Goal: Task Accomplishment & Management: Manage account settings

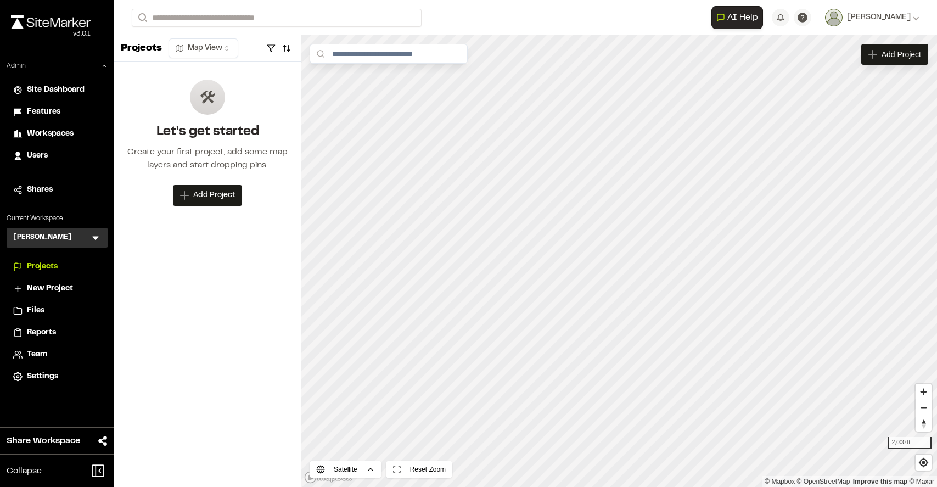
click at [39, 354] on span "Team" at bounding box center [37, 354] width 20 height 12
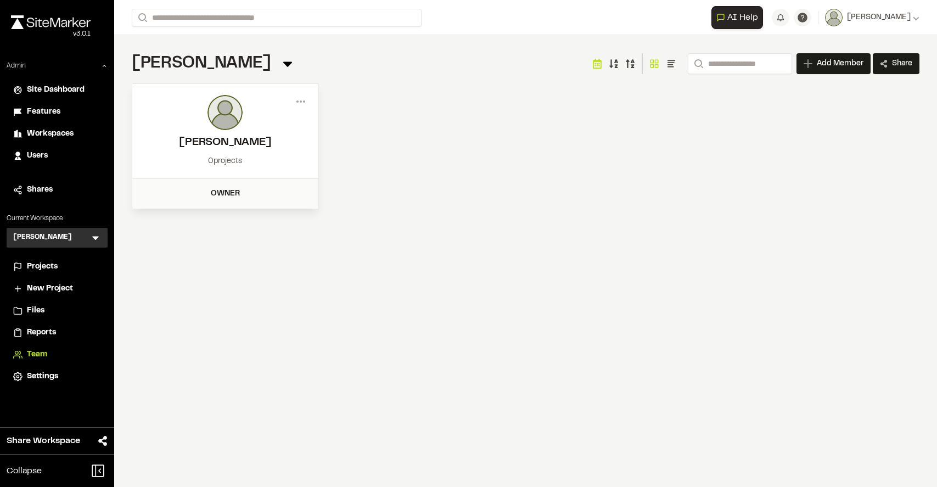
click at [238, 136] on h2 "[PERSON_NAME]" at bounding box center [225, 142] width 164 height 16
click at [301, 102] on circle at bounding box center [301, 101] width 2 height 2
click at [458, 151] on div "Menu View Member Info [PERSON_NAME] [PERSON_NAME][EMAIL_ADDRESS][PERSON_NAME][P…" at bounding box center [525, 146] width 787 height 126
drag, startPoint x: 272, startPoint y: 142, endPoint x: 187, endPoint y: 144, distance: 85.1
click at [187, 144] on h2 "[PERSON_NAME]" at bounding box center [225, 142] width 164 height 16
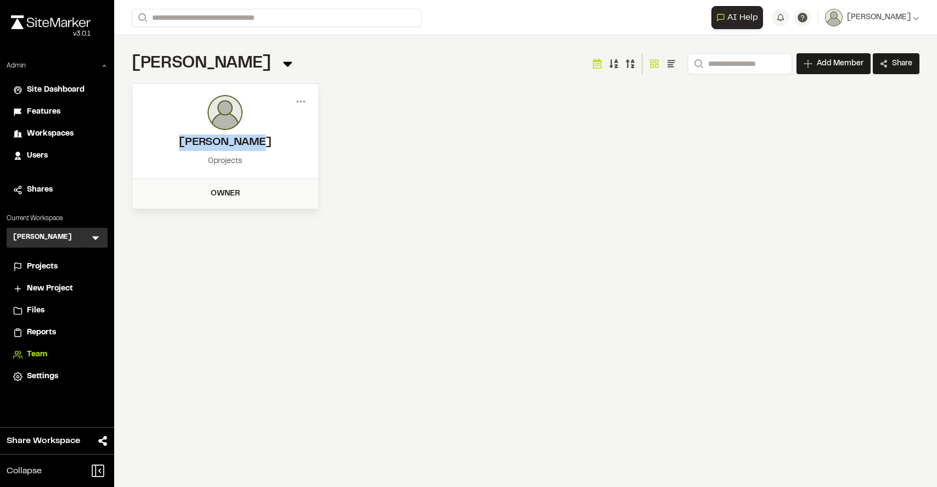
copy h2 "[PERSON_NAME]"
click at [344, 149] on div "Menu View Member Info [PERSON_NAME] [PERSON_NAME][EMAIL_ADDRESS][PERSON_NAME][P…" at bounding box center [525, 146] width 787 height 126
click at [299, 103] on icon at bounding box center [301, 102] width 18 height 18
click at [344, 119] on div "Menu View Member Info [PERSON_NAME] [PERSON_NAME][EMAIL_ADDRESS][PERSON_NAME][P…" at bounding box center [525, 146] width 787 height 126
click at [40, 156] on span "Users" at bounding box center [37, 156] width 21 height 12
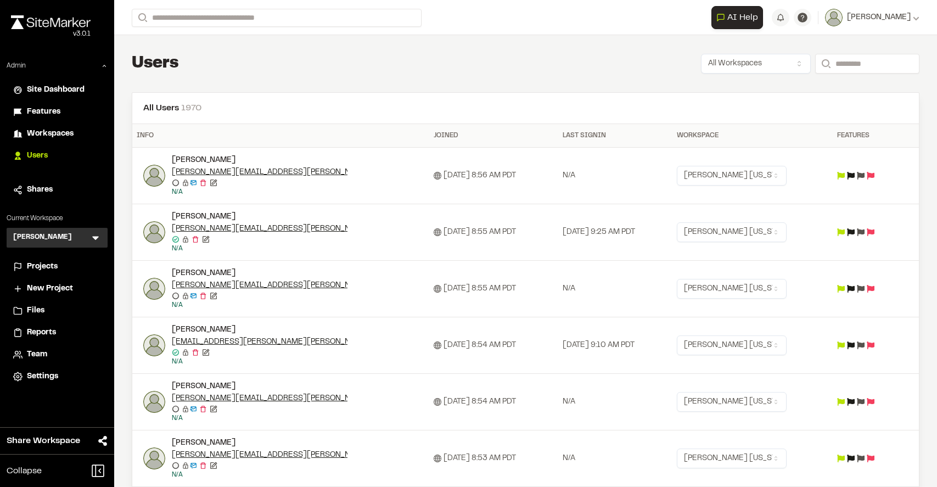
click at [97, 235] on icon at bounding box center [95, 237] width 11 height 11
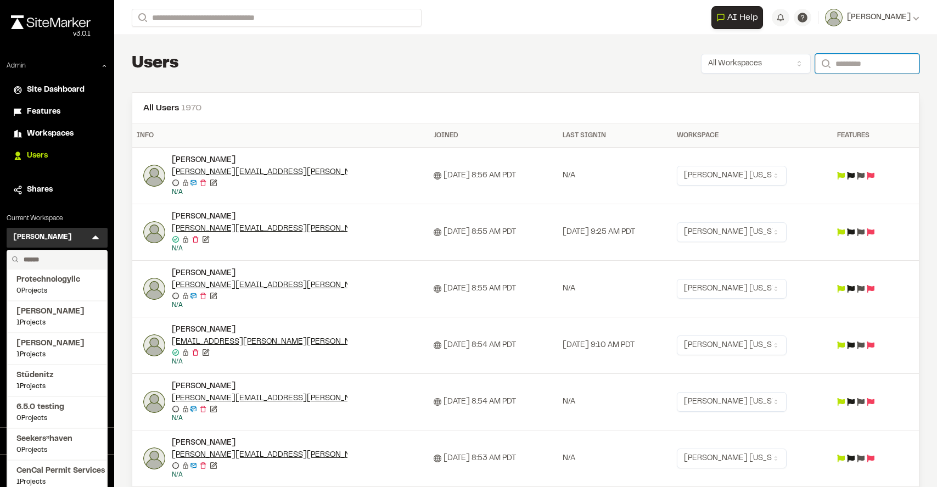
click at [830, 64] on input "Search" at bounding box center [867, 64] width 104 height 20
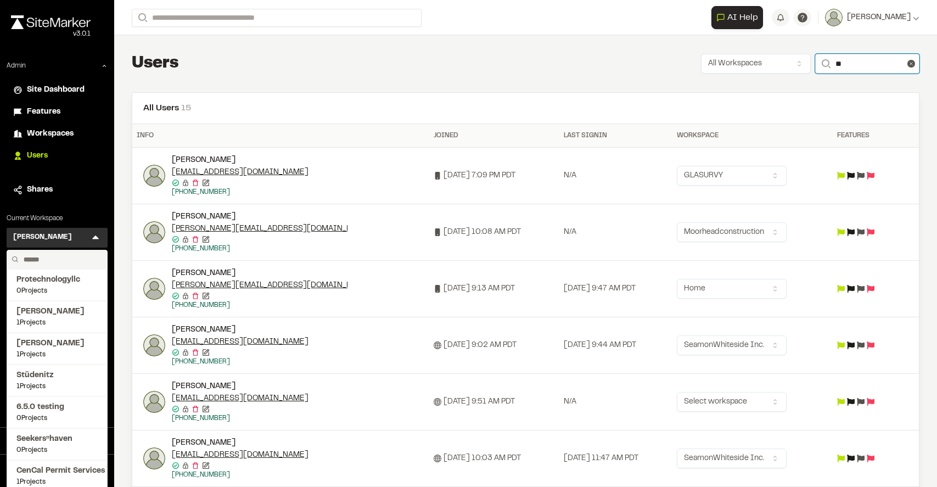
type input "*"
paste input "**********"
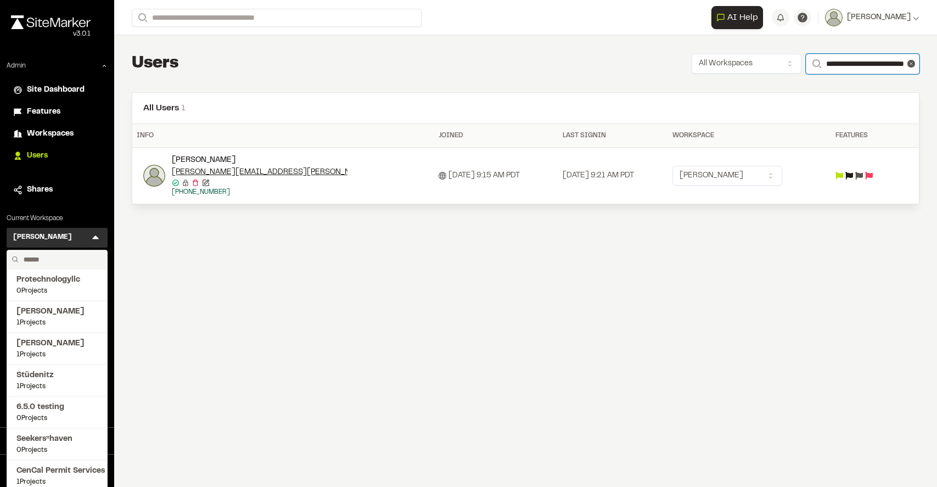
type input "**********"
click at [767, 176] on html "Close sidebar v 3.0.1 Admin Site Dashboard Features Workspaces Users Shares Cur…" at bounding box center [468, 243] width 937 height 487
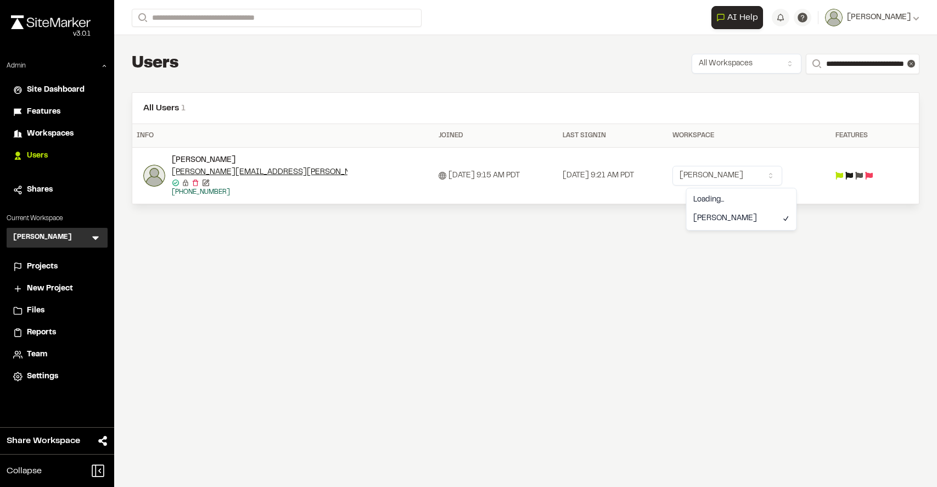
scroll to position [0, 0]
click at [710, 218] on div "**********" at bounding box center [525, 128] width 823 height 187
click at [96, 235] on icon at bounding box center [95, 237] width 11 height 11
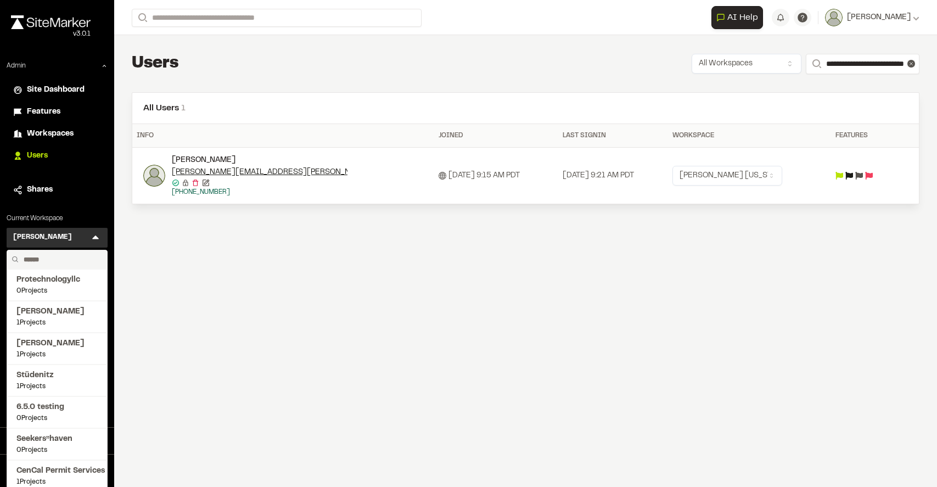
click at [168, 277] on div "**********" at bounding box center [525, 243] width 823 height 487
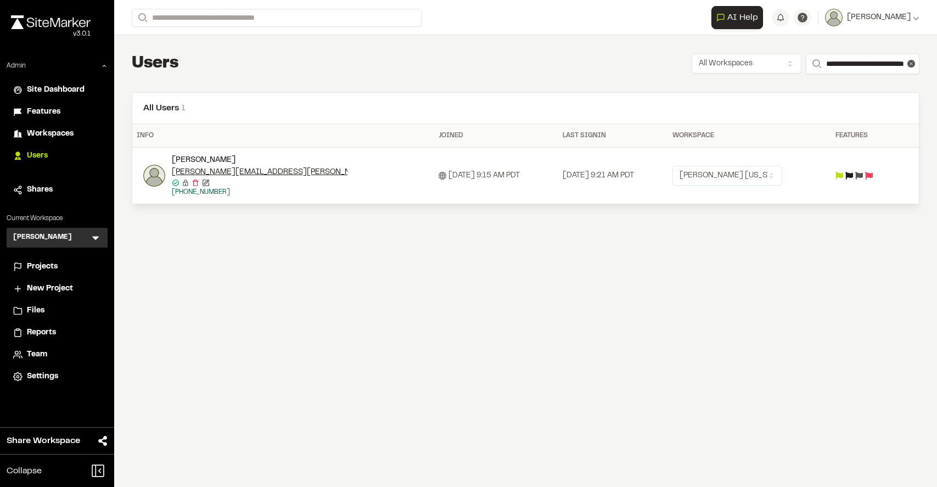
click at [36, 353] on span "Team" at bounding box center [37, 354] width 20 height 12
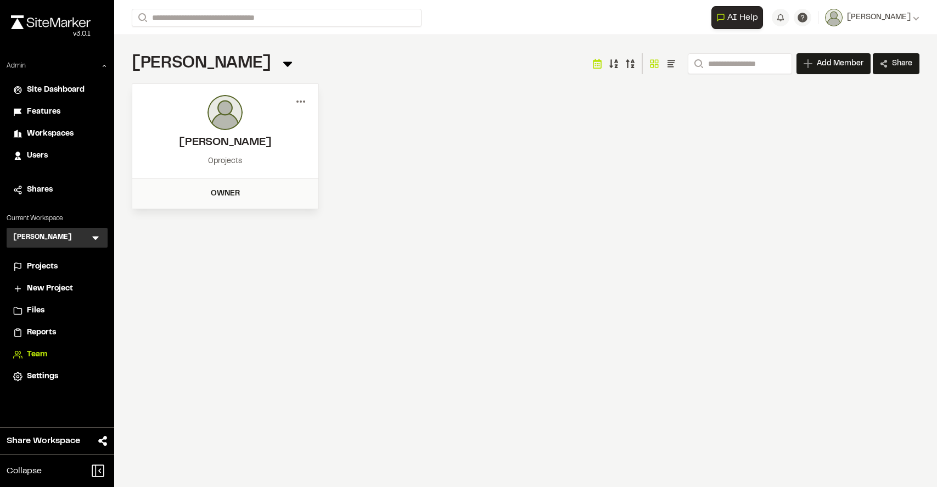
click at [299, 97] on icon at bounding box center [301, 102] width 18 height 18
click at [238, 159] on div "Remove" at bounding box center [260, 157] width 95 height 16
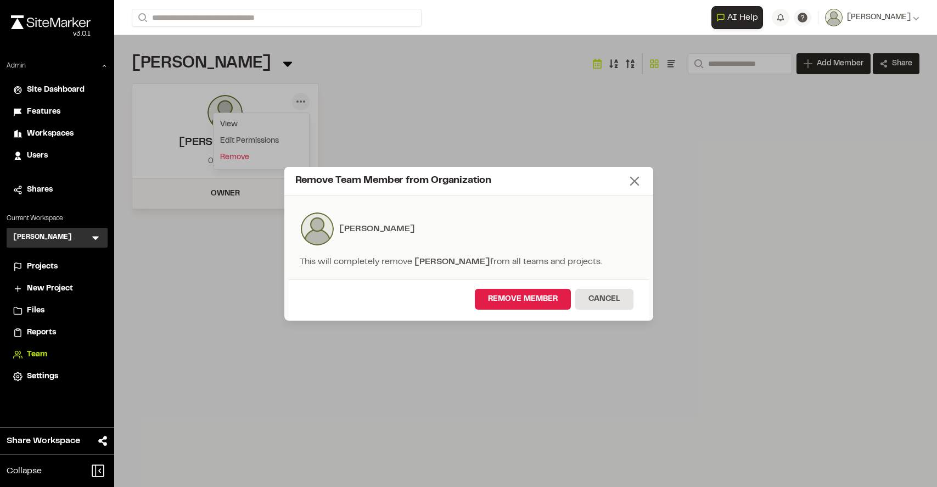
click at [637, 183] on line at bounding box center [635, 181] width 8 height 8
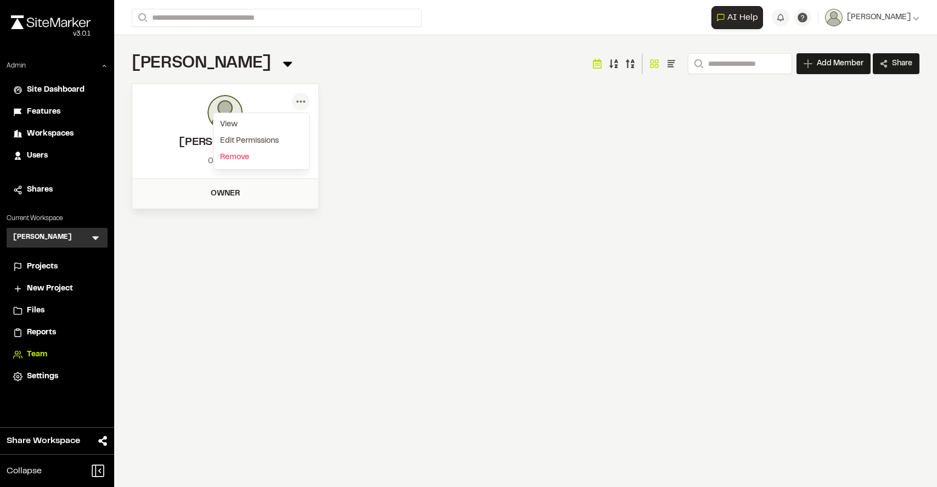
click at [35, 350] on span "Team" at bounding box center [37, 354] width 20 height 12
click at [308, 98] on icon at bounding box center [301, 102] width 18 height 18
click at [256, 154] on div "Remove" at bounding box center [260, 157] width 95 height 16
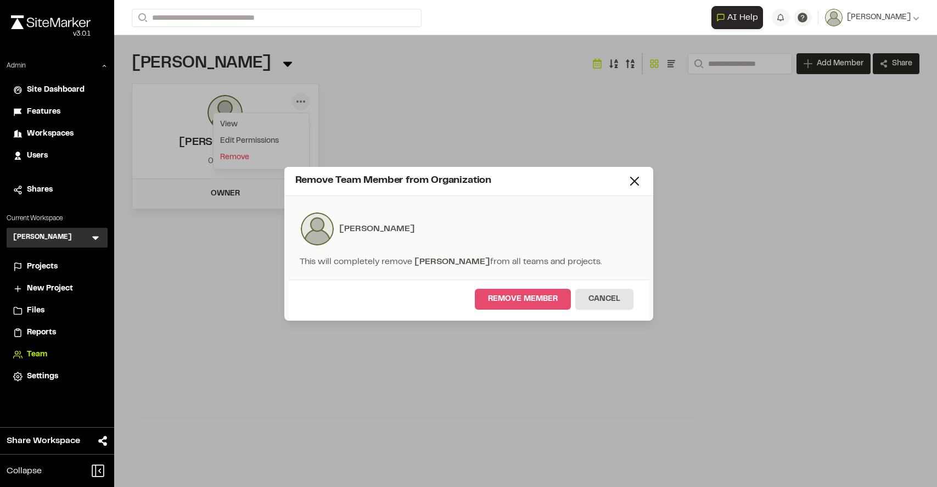
click at [512, 292] on button "Remove Member" at bounding box center [523, 299] width 96 height 21
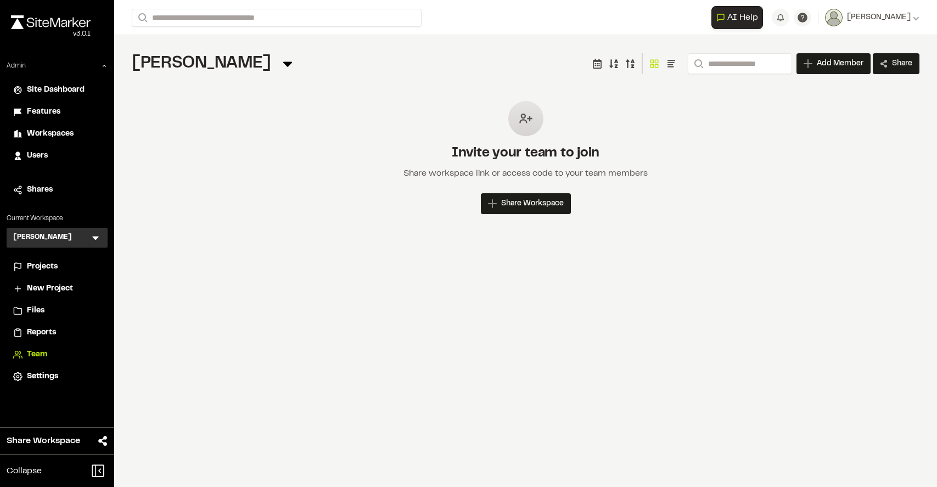
click at [288, 204] on div "Invite your team to join Share workspace link or access code to your team membe…" at bounding box center [525, 157] width 787 height 148
click at [103, 237] on div "[PERSON_NAME] K Menu" at bounding box center [57, 238] width 101 height 20
click at [97, 238] on icon at bounding box center [95, 239] width 7 height 4
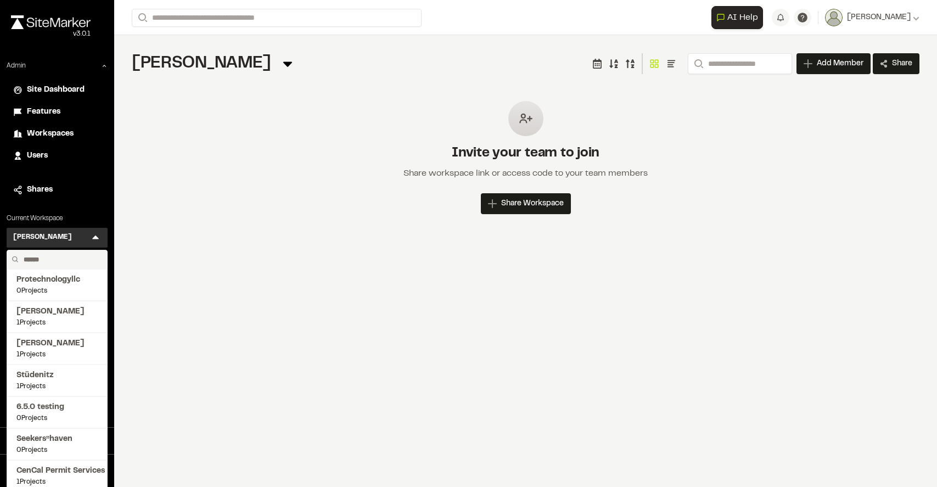
click at [59, 259] on input "text" at bounding box center [60, 259] width 83 height 19
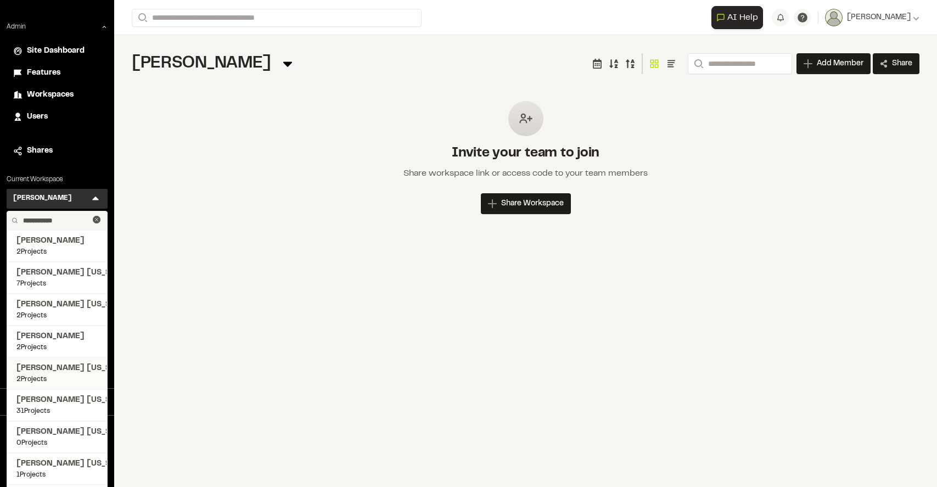
scroll to position [44, 0]
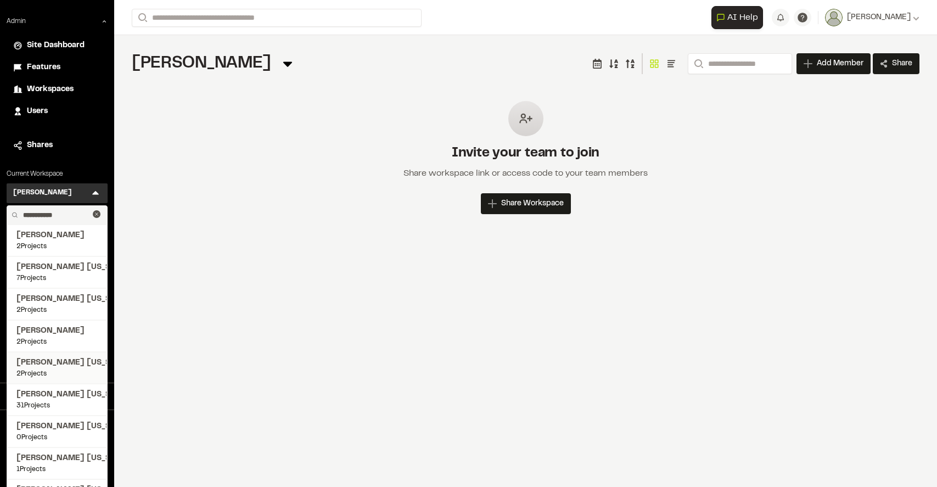
type input "**********"
click at [64, 396] on span "[PERSON_NAME] [US_STATE]" at bounding box center [56, 395] width 81 height 12
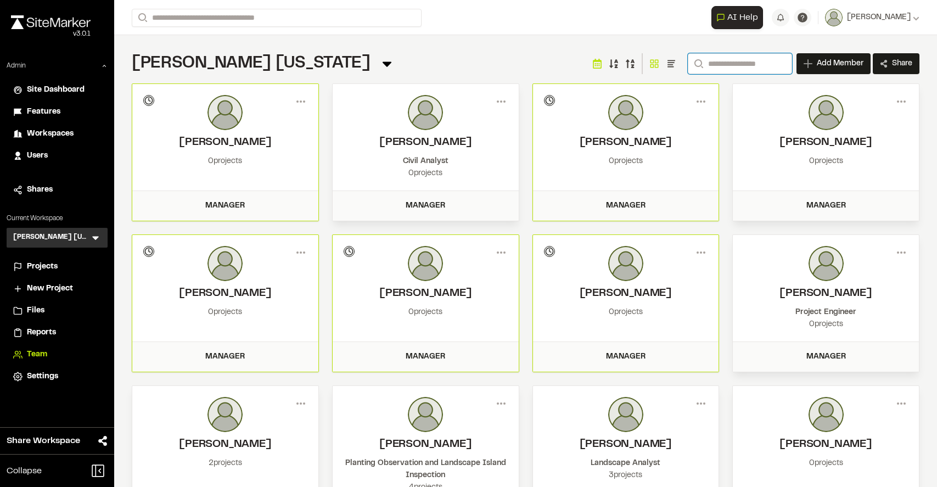
click at [726, 71] on input "Search" at bounding box center [740, 63] width 104 height 21
click at [526, 58] on div "[PERSON_NAME] [US_STATE] Team Menu Search Add Member Invite New Team Member * R…" at bounding box center [525, 64] width 787 height 22
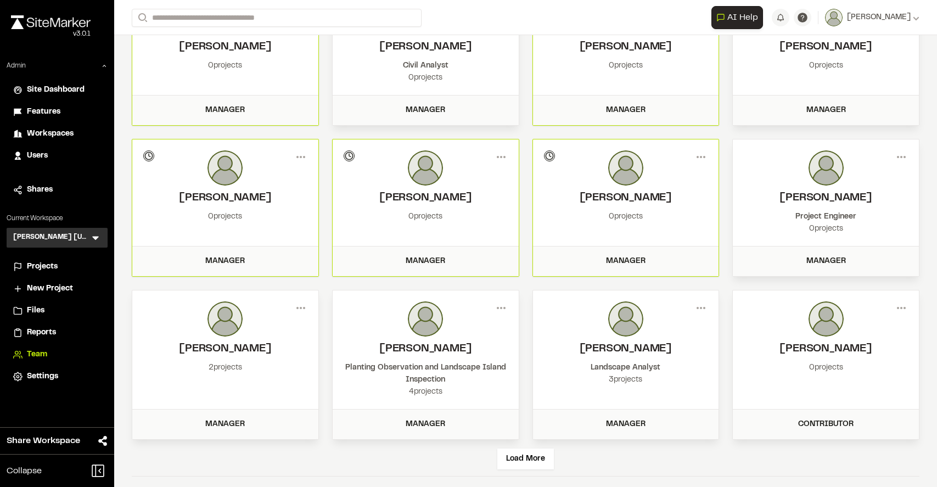
scroll to position [103, 0]
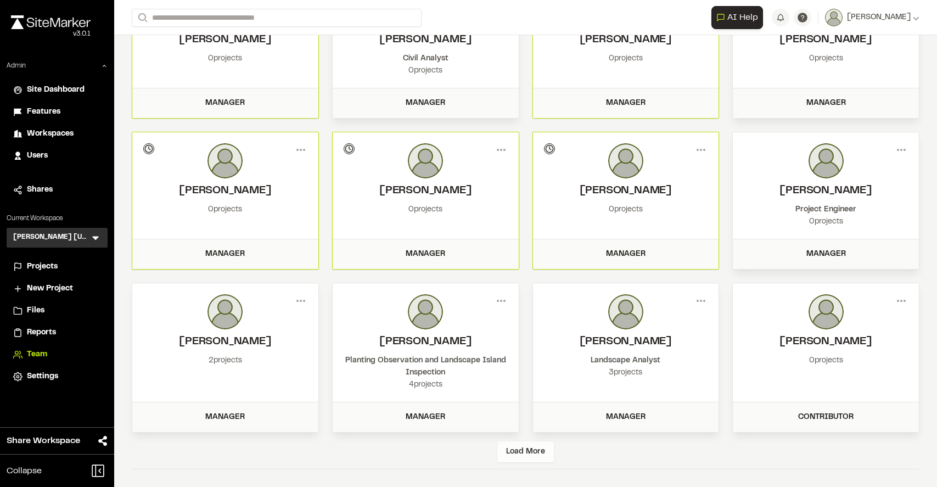
click at [516, 446] on div "Load More" at bounding box center [525, 451] width 57 height 21
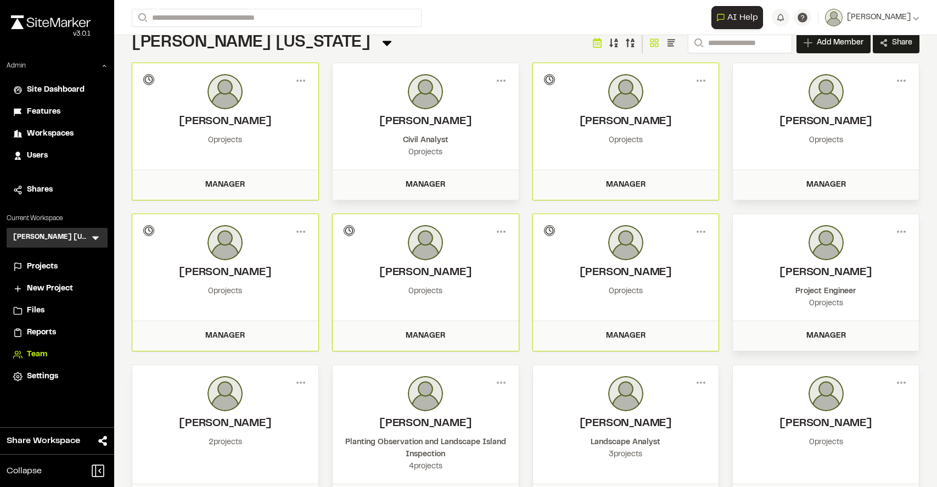
scroll to position [0, 0]
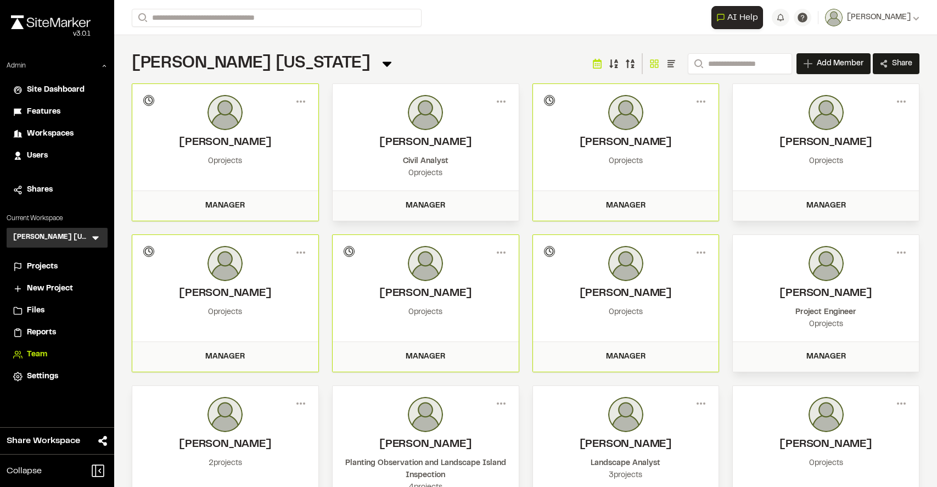
click at [518, 53] on div "[PERSON_NAME] [US_STATE] Team Menu Search Add Member Invite New Team Member * R…" at bounding box center [525, 64] width 787 height 22
click at [398, 59] on div "[PERSON_NAME] [US_STATE] Team Menu Search Add Member Invite New Team Member * R…" at bounding box center [525, 64] width 787 height 22
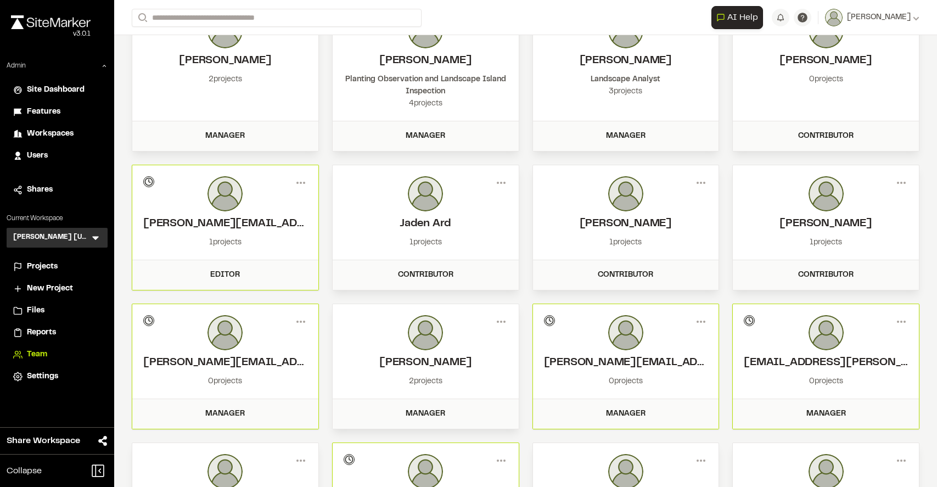
scroll to position [391, 0]
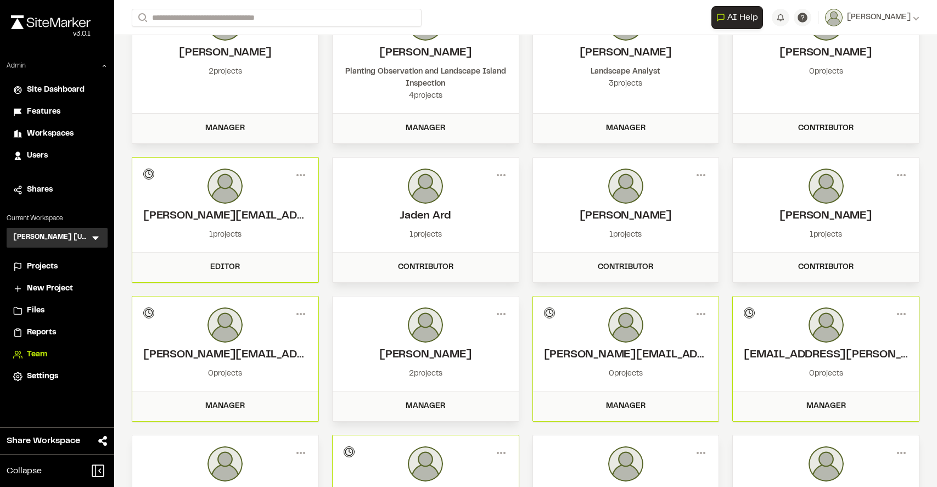
click at [538, 335] on div "[PERSON_NAME] [PERSON_NAME][EMAIL_ADDRESS][PERSON_NAME][PERSON_NAME][DOMAIN_NAM…" at bounding box center [626, 343] width 186 height 94
click at [555, 314] on div "Invitation pending" at bounding box center [583, 313] width 79 height 13
click at [700, 317] on icon at bounding box center [701, 314] width 18 height 18
click at [652, 335] on div "View" at bounding box center [661, 337] width 95 height 16
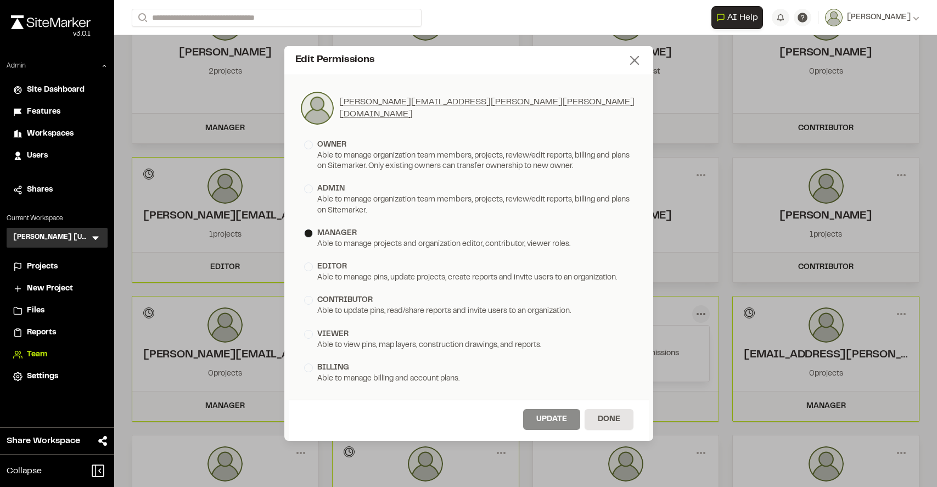
click at [635, 59] on line at bounding box center [635, 61] width 8 height 8
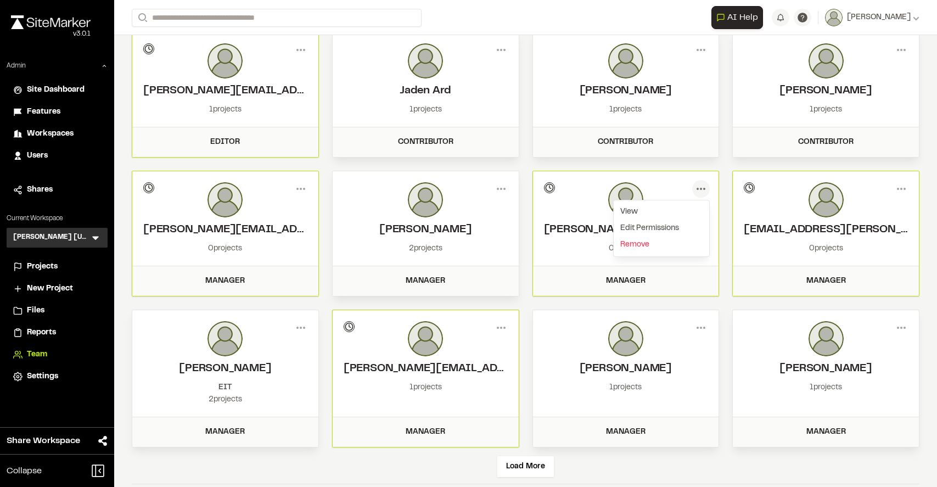
scroll to position [525, 0]
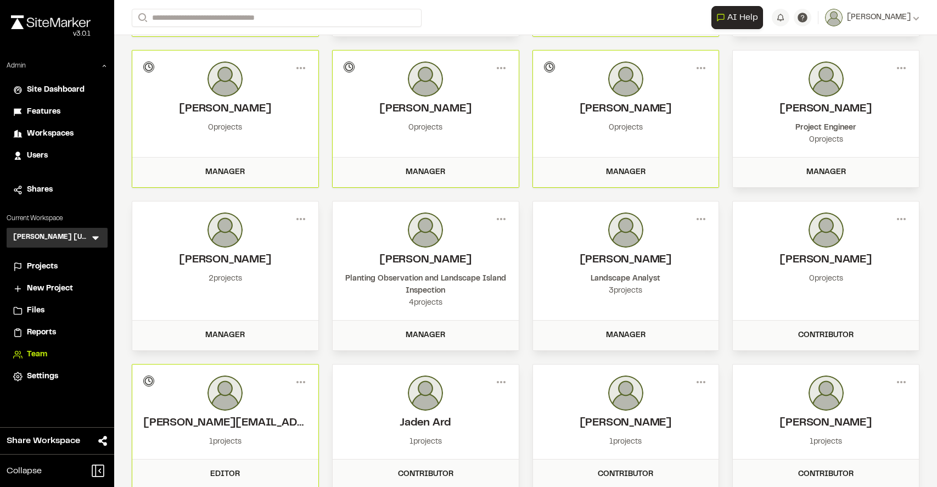
scroll to position [0, 0]
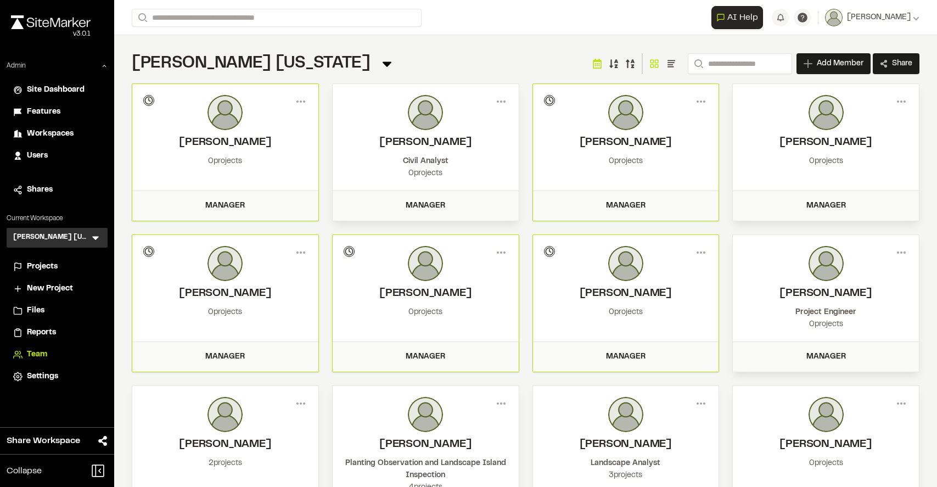
click at [509, 60] on div "[PERSON_NAME] [US_STATE] Team Menu Search Add Member Invite New Team Member * R…" at bounding box center [525, 64] width 787 height 22
click at [382, 64] on icon at bounding box center [386, 64] width 9 height 5
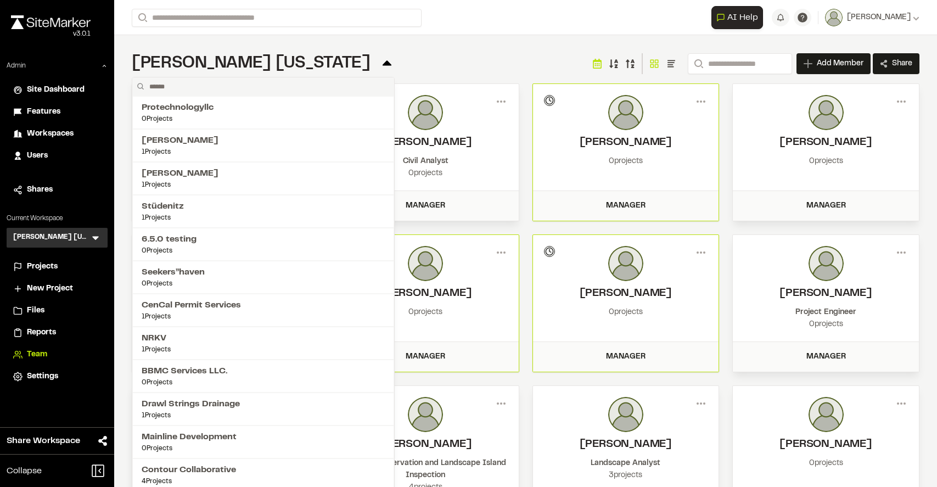
click at [382, 64] on icon at bounding box center [386, 62] width 9 height 5
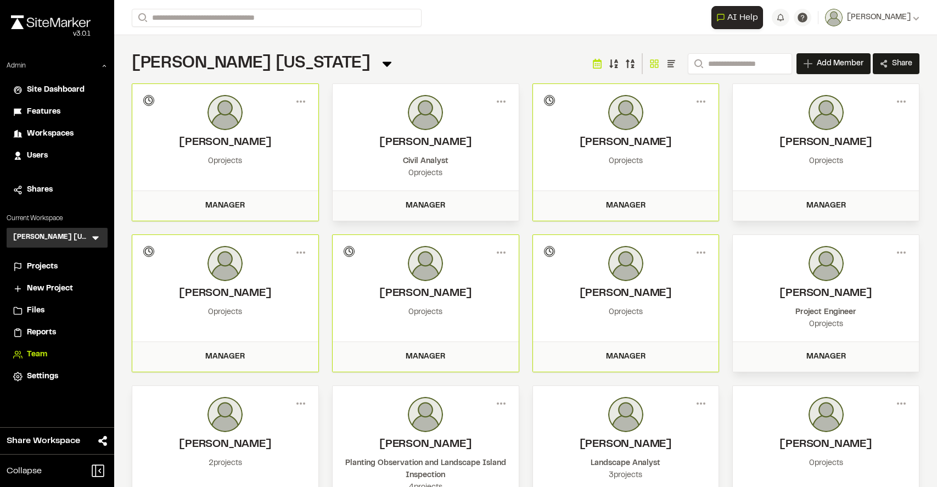
click at [333, 61] on div "[PERSON_NAME] [US_STATE] Team Menu Protechnologyllc 0 Projects [PERSON_NAME] 1 …" at bounding box center [525, 64] width 787 height 22
click at [42, 134] on span "Workspaces" at bounding box center [50, 134] width 47 height 12
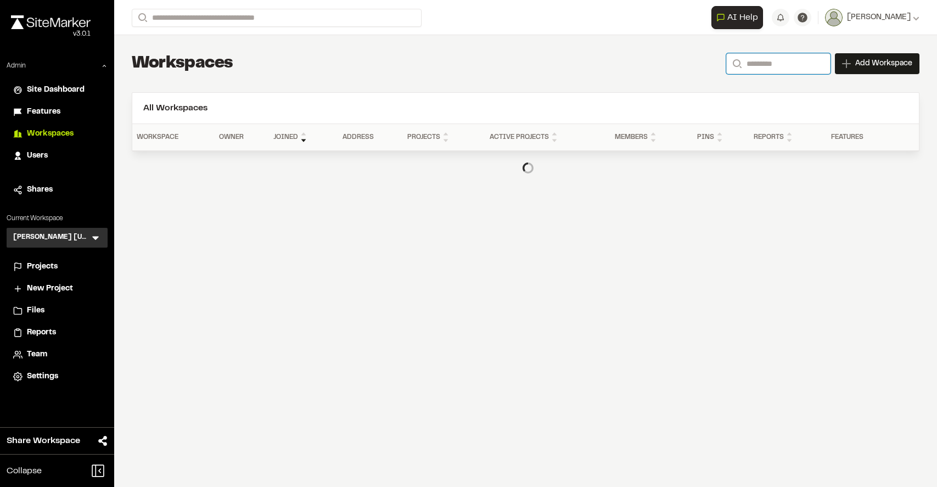
click at [762, 65] on input "Search" at bounding box center [778, 63] width 104 height 21
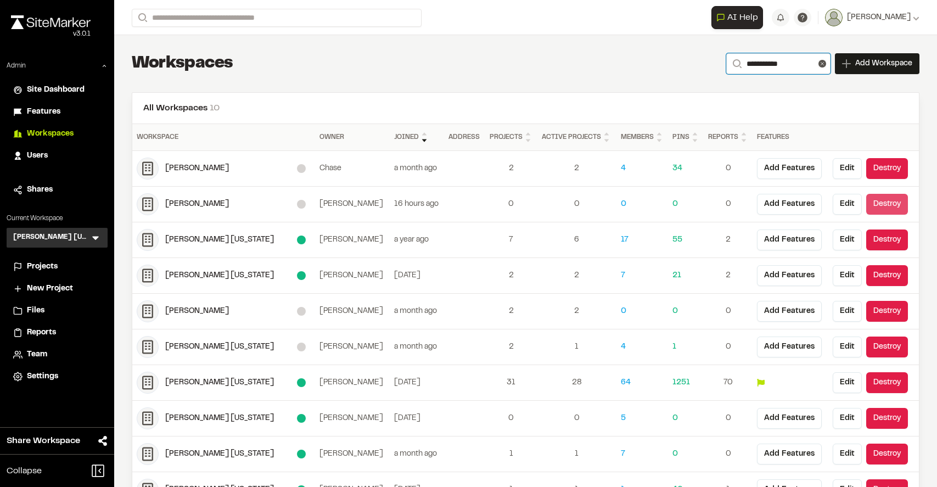
type input "**********"
click at [888, 205] on button "Destroy" at bounding box center [887, 204] width 42 height 21
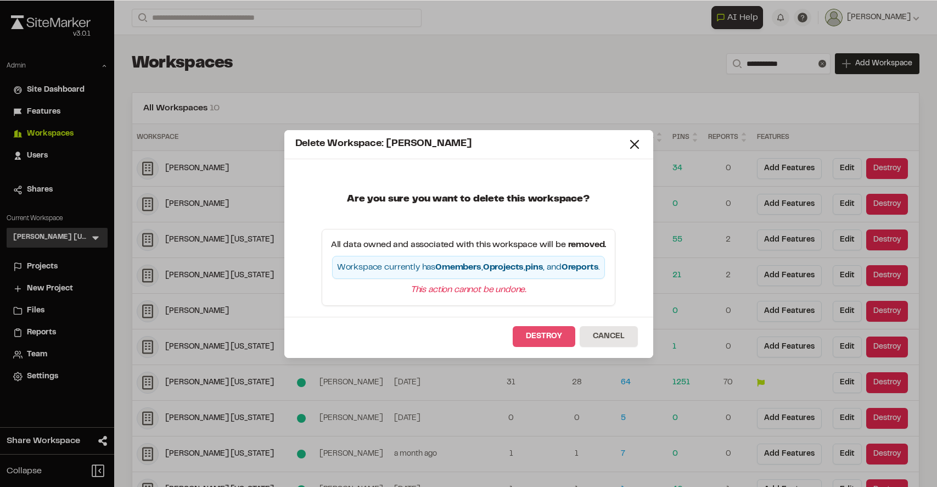
click at [548, 337] on button "Destroy" at bounding box center [544, 336] width 63 height 21
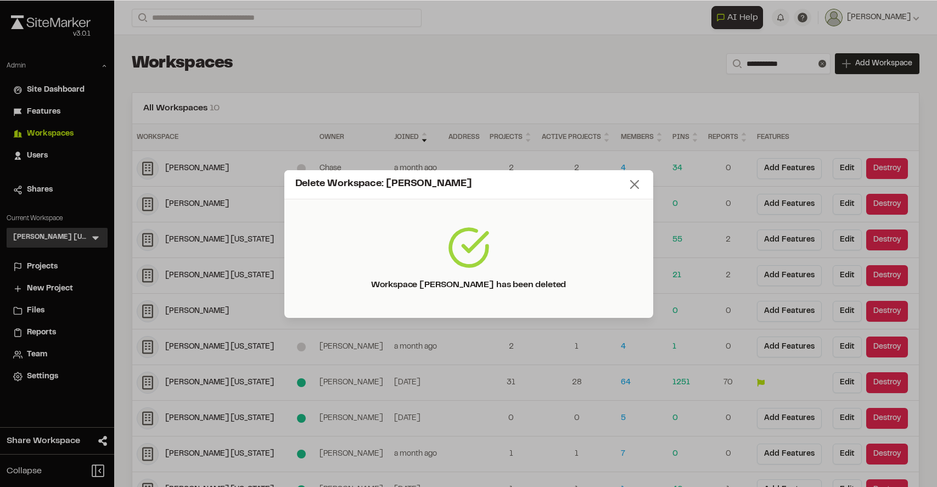
click at [635, 183] on line at bounding box center [635, 185] width 8 height 8
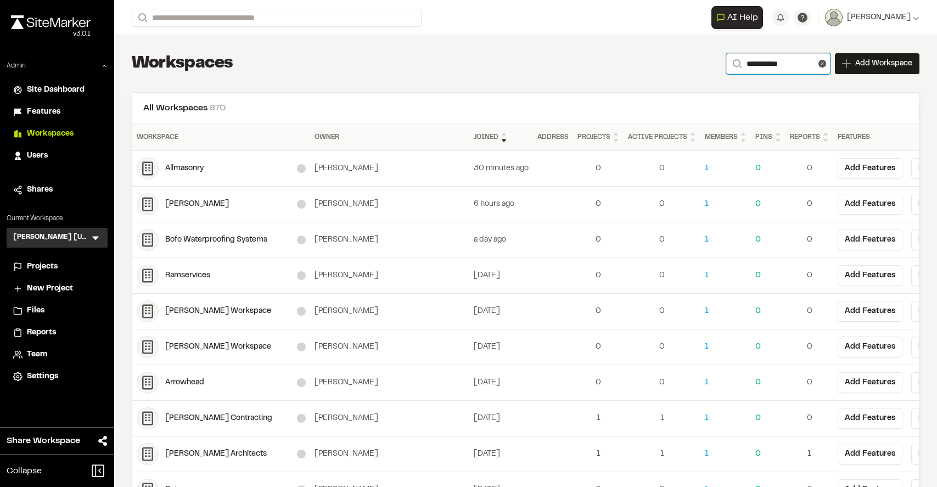
click at [795, 67] on input "**********" at bounding box center [778, 63] width 104 height 21
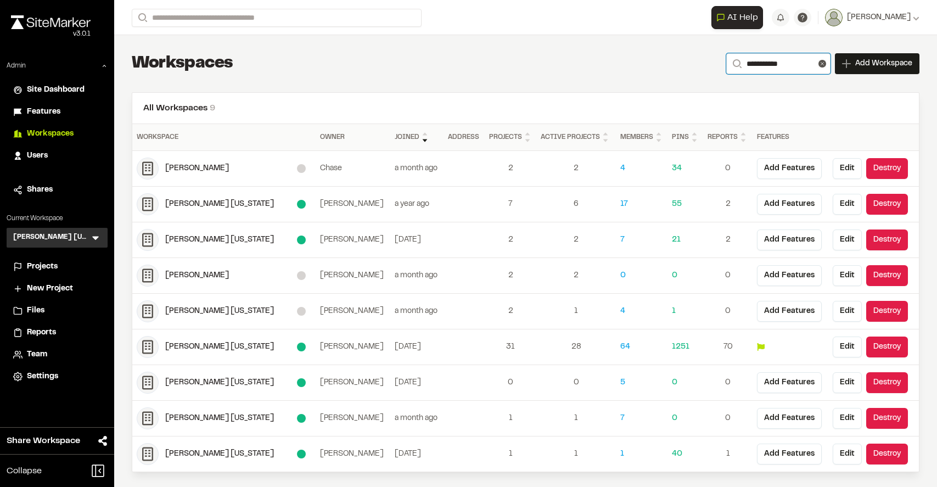
scroll to position [3, 0]
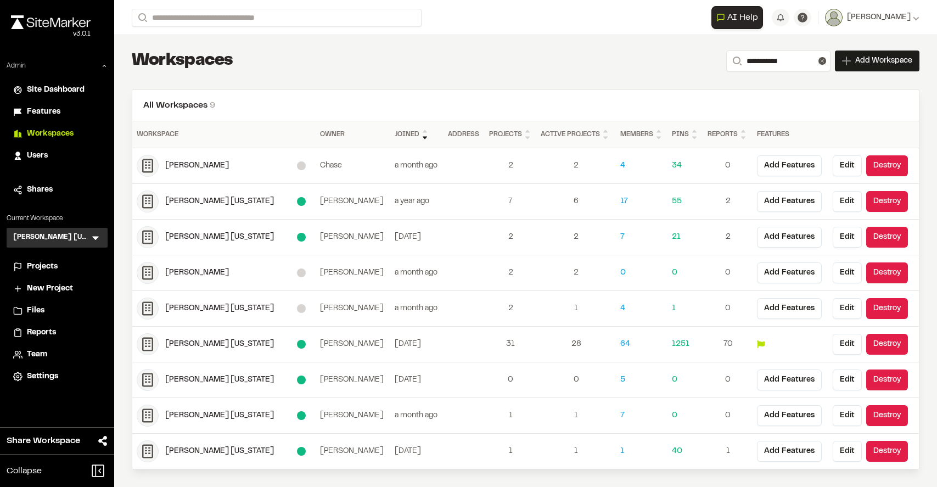
click at [187, 271] on div "[PERSON_NAME]" at bounding box center [231, 273] width 132 height 12
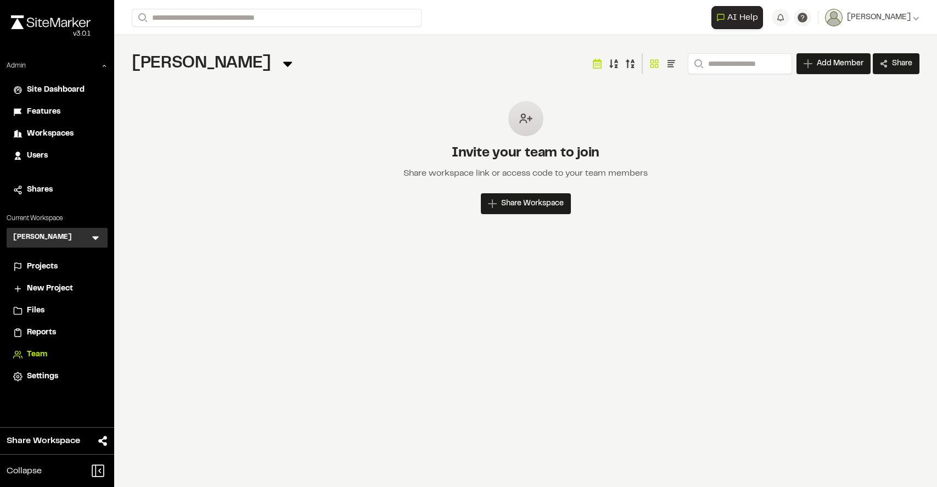
click at [44, 268] on span "Projects" at bounding box center [42, 267] width 31 height 12
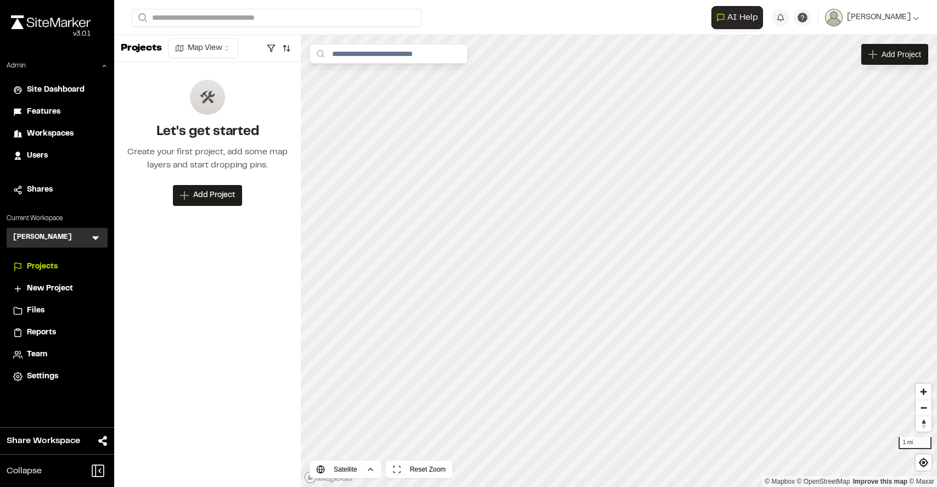
click at [40, 347] on li "Team" at bounding box center [57, 354] width 101 height 21
click at [38, 350] on span "Team" at bounding box center [37, 354] width 20 height 12
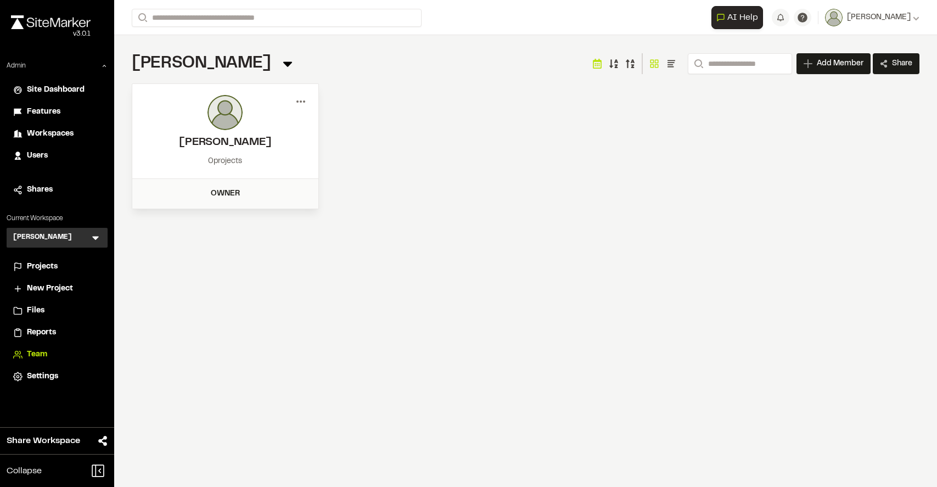
click at [298, 101] on icon at bounding box center [301, 102] width 18 height 18
click at [242, 124] on div "View" at bounding box center [260, 124] width 95 height 16
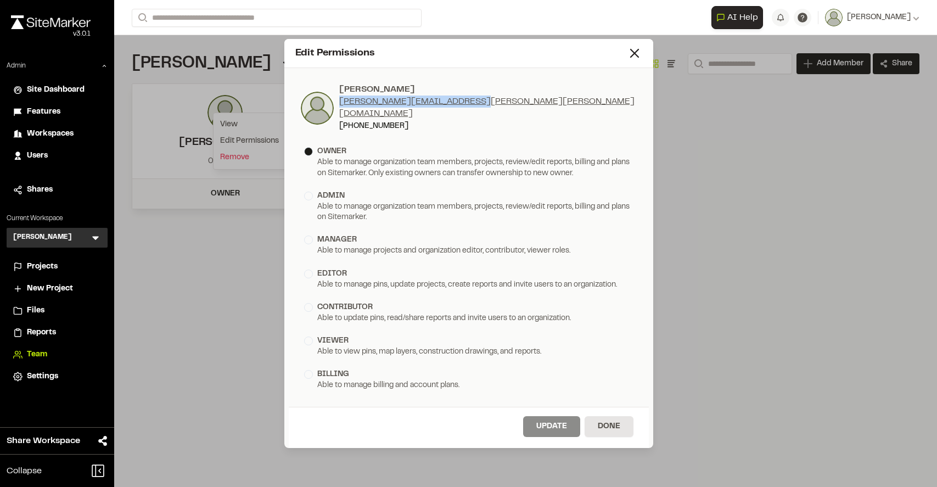
drag, startPoint x: 484, startPoint y: 106, endPoint x: 338, endPoint y: 106, distance: 146.0
click at [338, 106] on div "[PERSON_NAME] [PERSON_NAME][EMAIL_ADDRESS][PERSON_NAME][PERSON_NAME][DOMAIN_NAM…" at bounding box center [469, 107] width 338 height 49
copy link "[PERSON_NAME][EMAIL_ADDRESS][PERSON_NAME][PERSON_NAME][DOMAIN_NAME]"
click at [613, 416] on button "Done" at bounding box center [608, 426] width 49 height 21
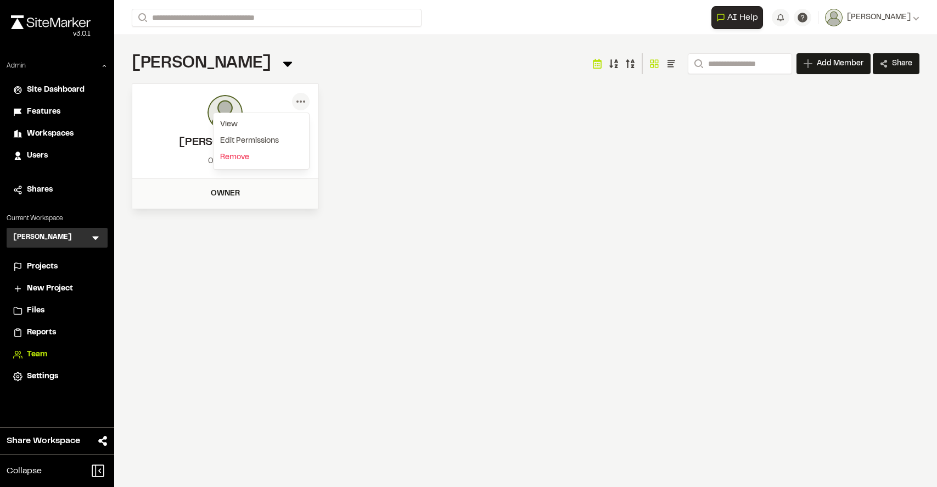
click at [539, 171] on div "Menu View Edit Permissions [PERSON_NAME] [PERSON_NAME][EMAIL_ADDRESS][PERSON_NA…" at bounding box center [525, 146] width 787 height 126
click at [98, 240] on icon at bounding box center [95, 237] width 11 height 11
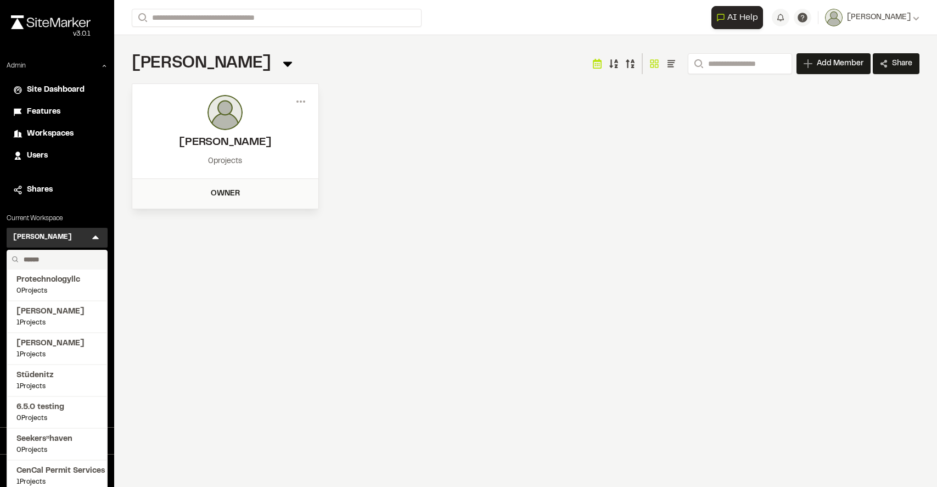
click at [43, 259] on input "text" at bounding box center [60, 259] width 83 height 19
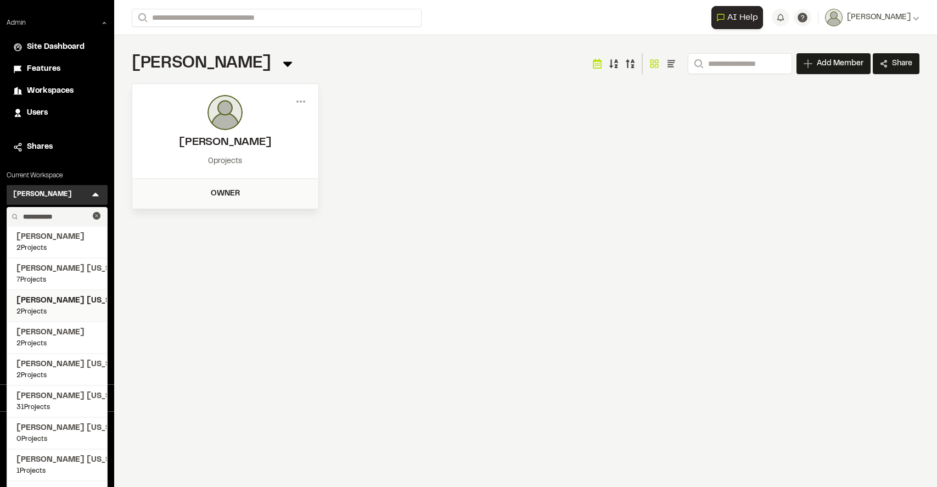
scroll to position [43, 0]
type input "**********"
click at [57, 396] on span "[PERSON_NAME] [US_STATE]" at bounding box center [56, 396] width 81 height 12
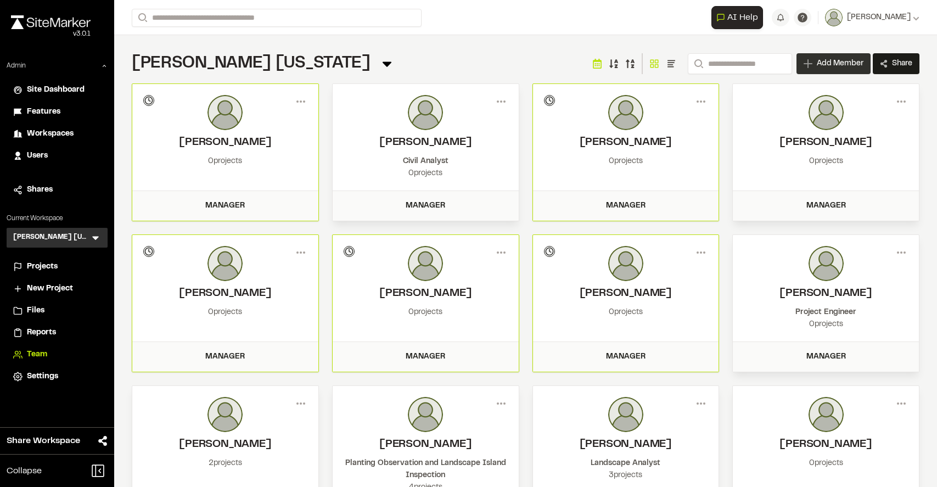
click at [824, 64] on span "Add Member" at bounding box center [840, 63] width 47 height 11
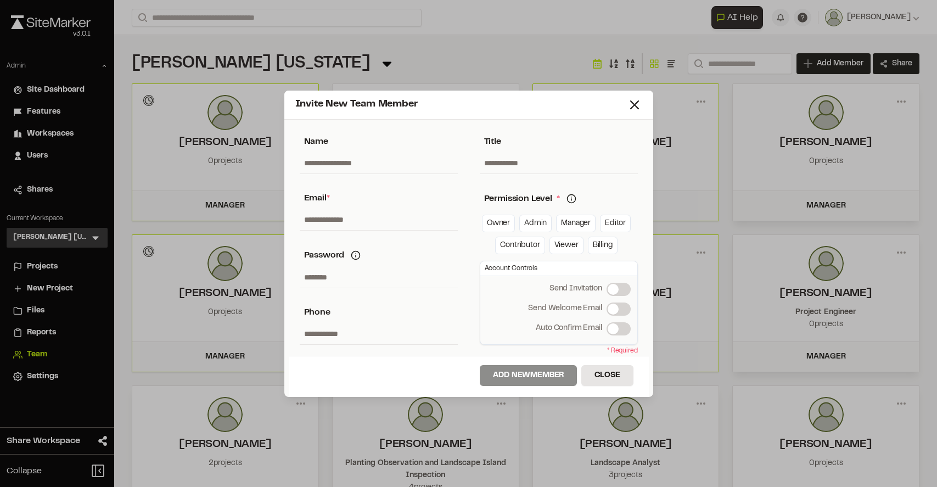
click at [319, 226] on input "text" at bounding box center [379, 219] width 158 height 21
paste input "**********"
type input "**********"
click at [618, 310] on span at bounding box center [612, 308] width 11 height 11
click at [618, 287] on span at bounding box center [612, 289] width 11 height 11
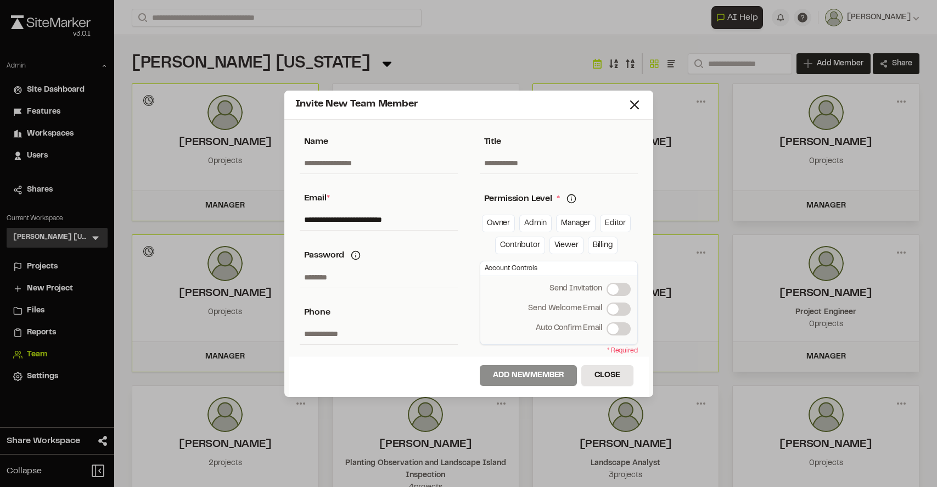
drag, startPoint x: 571, startPoint y: 228, endPoint x: 570, endPoint y: 235, distance: 6.6
click at [571, 228] on link "Manager" at bounding box center [576, 224] width 40 height 18
click at [533, 375] on button "Add New Member" at bounding box center [528, 375] width 97 height 21
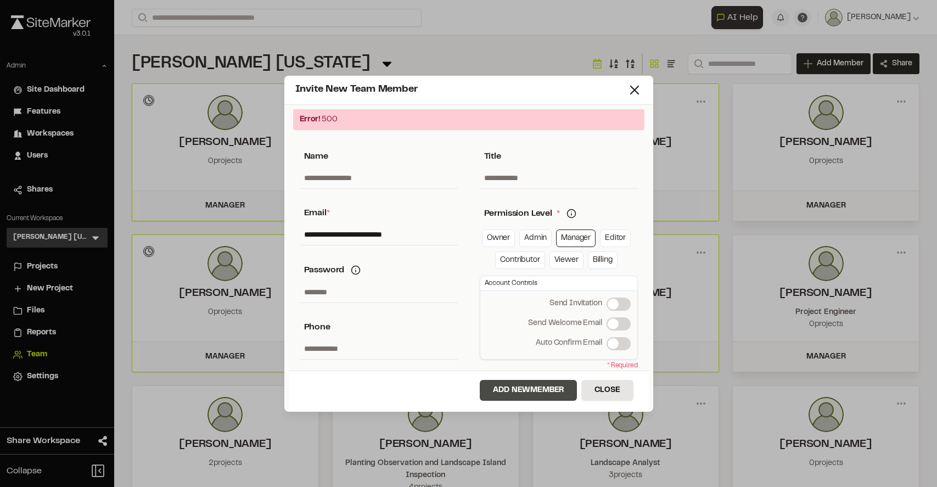
click at [535, 398] on button "Add New Member" at bounding box center [528, 390] width 97 height 21
click at [616, 303] on span at bounding box center [612, 304] width 11 height 11
click at [520, 386] on button "Add New Member" at bounding box center [528, 390] width 97 height 21
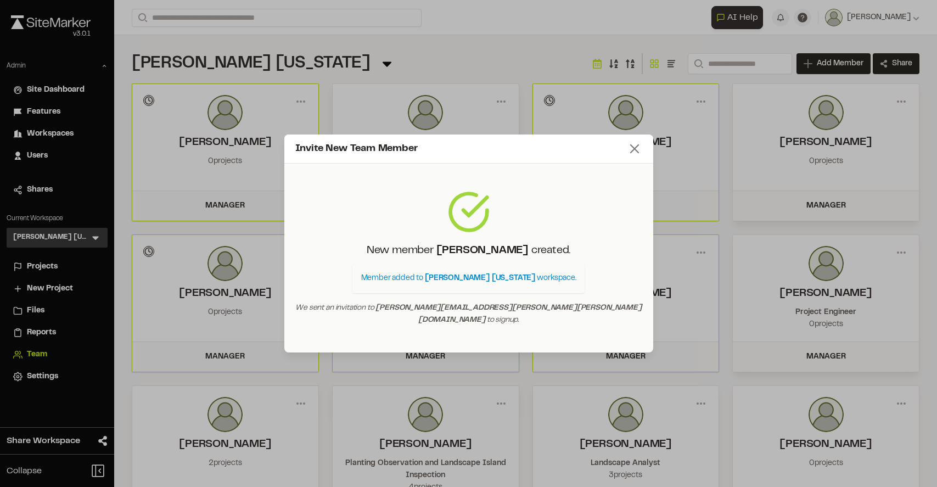
click at [634, 152] on icon at bounding box center [634, 148] width 15 height 15
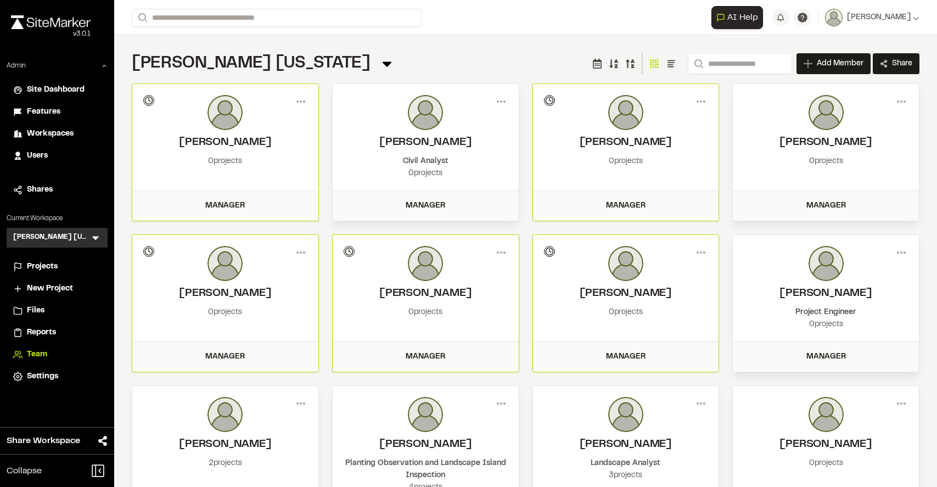
click at [37, 162] on li "Users" at bounding box center [57, 155] width 101 height 21
click at [33, 154] on span "Users" at bounding box center [37, 156] width 21 height 12
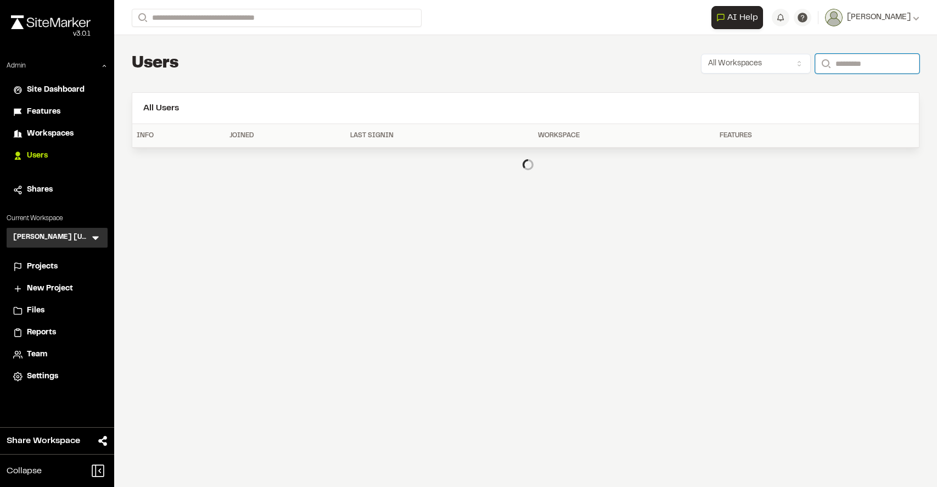
click at [840, 62] on input "Search" at bounding box center [867, 64] width 104 height 20
type input "**********"
drag, startPoint x: 877, startPoint y: 64, endPoint x: 780, endPoint y: 61, distance: 97.7
click at [780, 61] on div "**********" at bounding box center [810, 64] width 218 height 20
click at [71, 134] on span "Workspaces" at bounding box center [50, 134] width 47 height 12
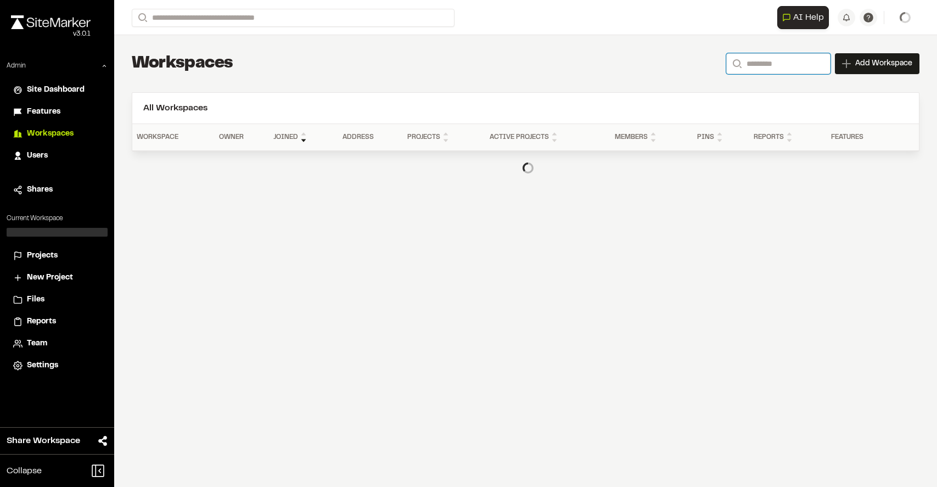
click at [770, 65] on input "Search" at bounding box center [778, 63] width 104 height 21
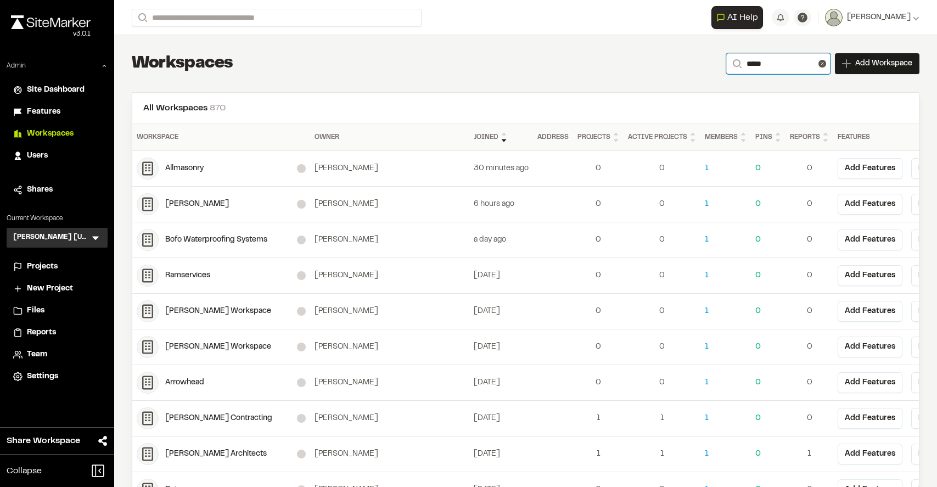
type input "**********"
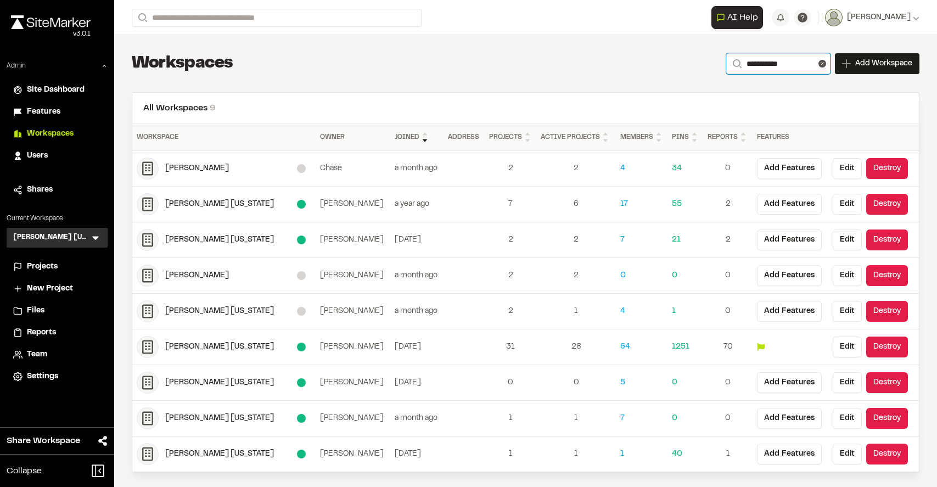
scroll to position [3, 0]
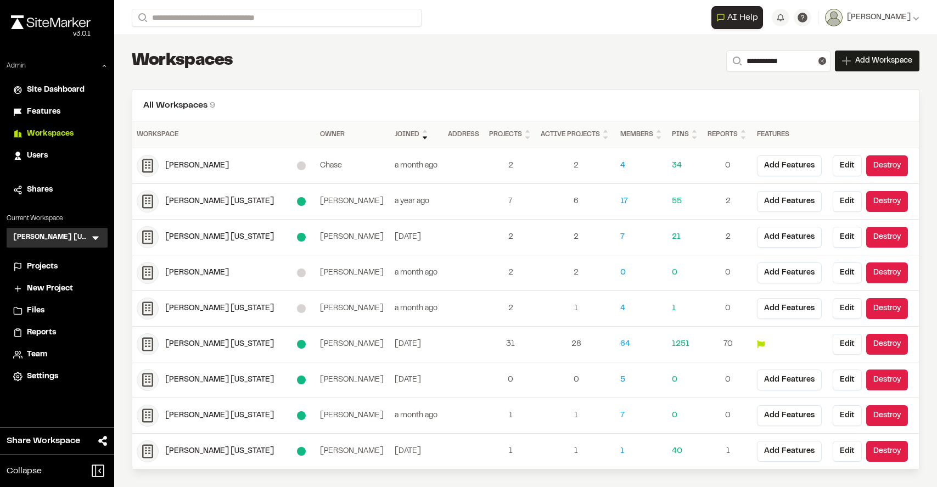
click at [486, 91] on header "All Workspaces 9" at bounding box center [525, 105] width 786 height 31
click at [875, 268] on button "Destroy" at bounding box center [887, 272] width 42 height 21
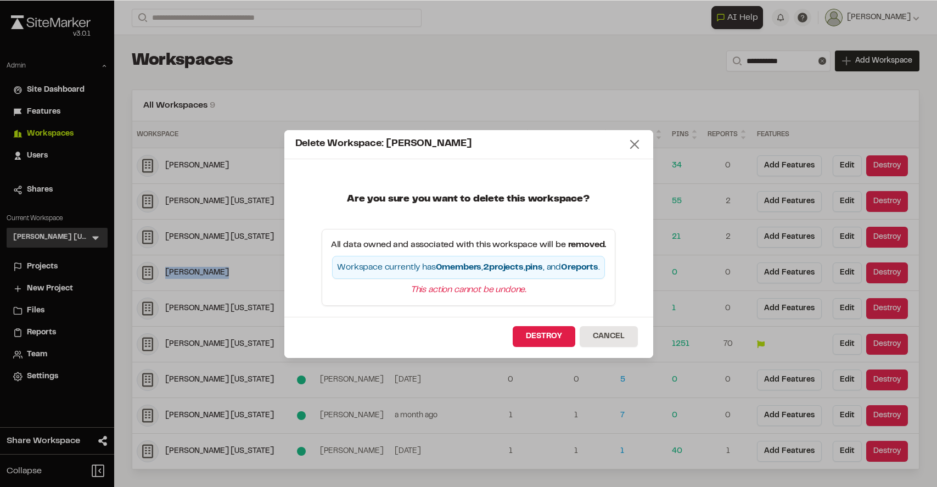
click at [635, 142] on line at bounding box center [635, 144] width 8 height 8
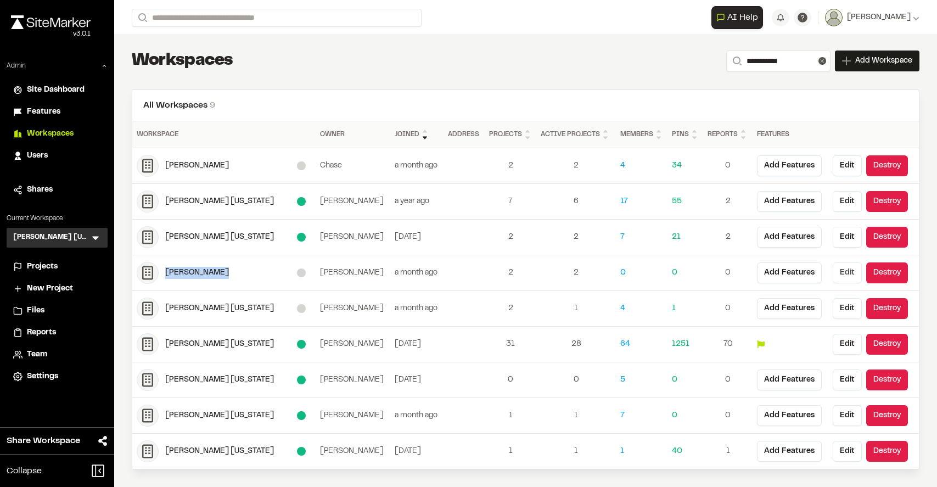
click at [837, 273] on button "Edit" at bounding box center [846, 272] width 29 height 21
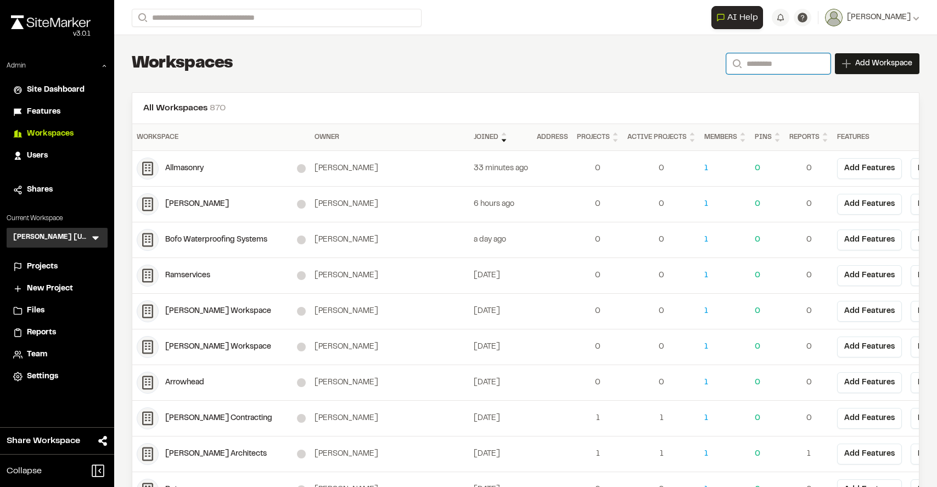
click at [761, 72] on input "Search" at bounding box center [778, 63] width 104 height 21
type input "**********"
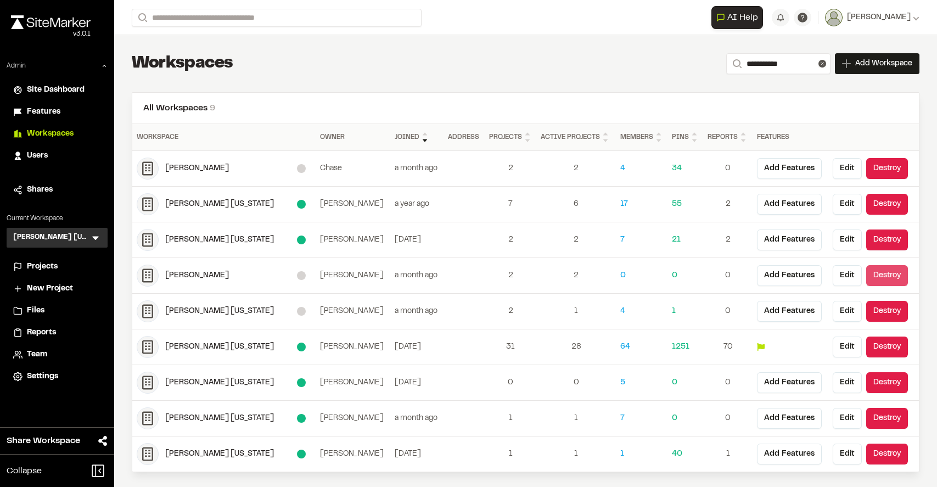
click at [885, 278] on button "Destroy" at bounding box center [887, 275] width 42 height 21
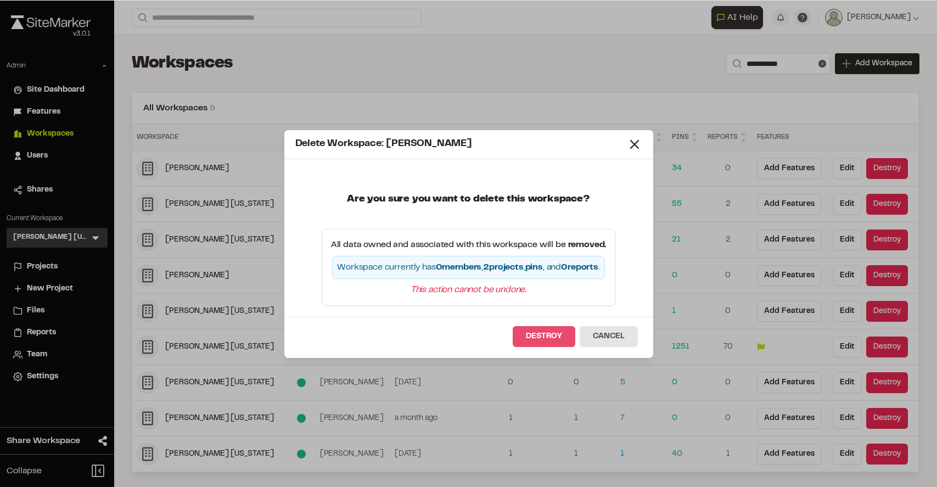
click at [547, 335] on button "Destroy" at bounding box center [544, 336] width 63 height 21
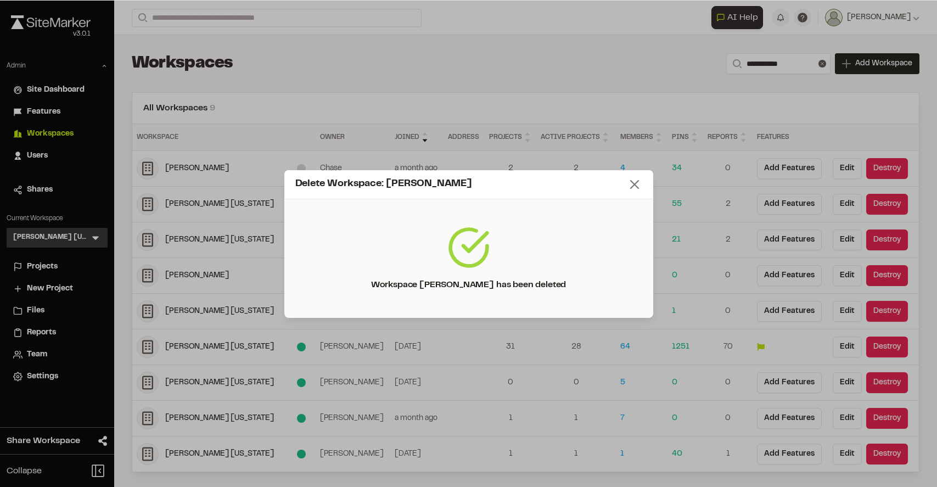
click at [634, 183] on line at bounding box center [635, 185] width 8 height 8
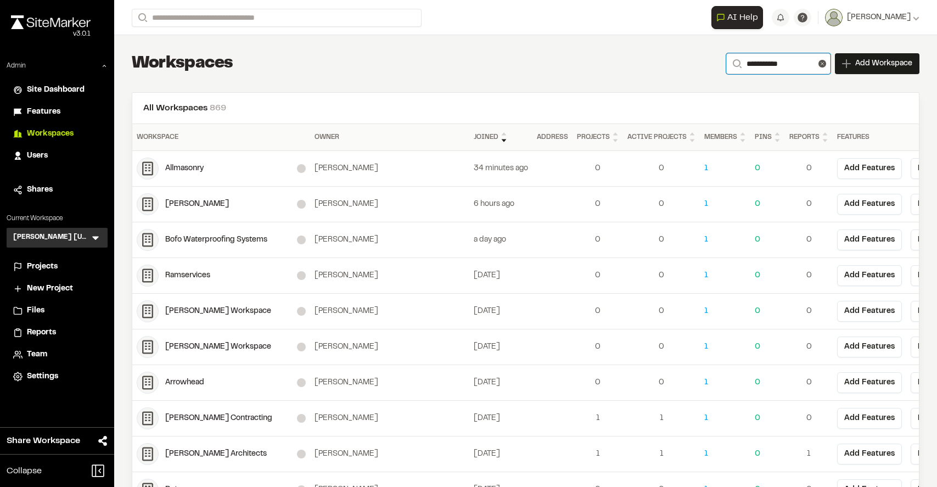
click at [786, 59] on input "**********" at bounding box center [778, 63] width 104 height 21
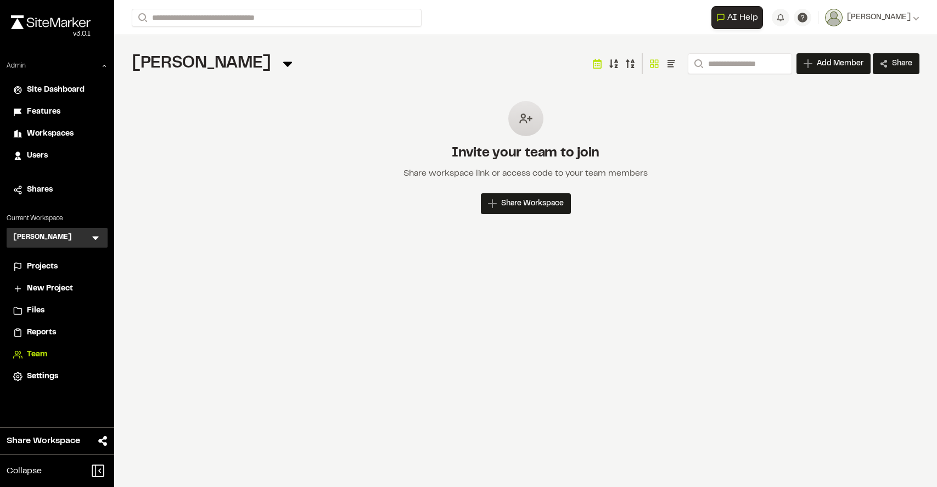
click at [40, 337] on span "Reports" at bounding box center [41, 333] width 29 height 12
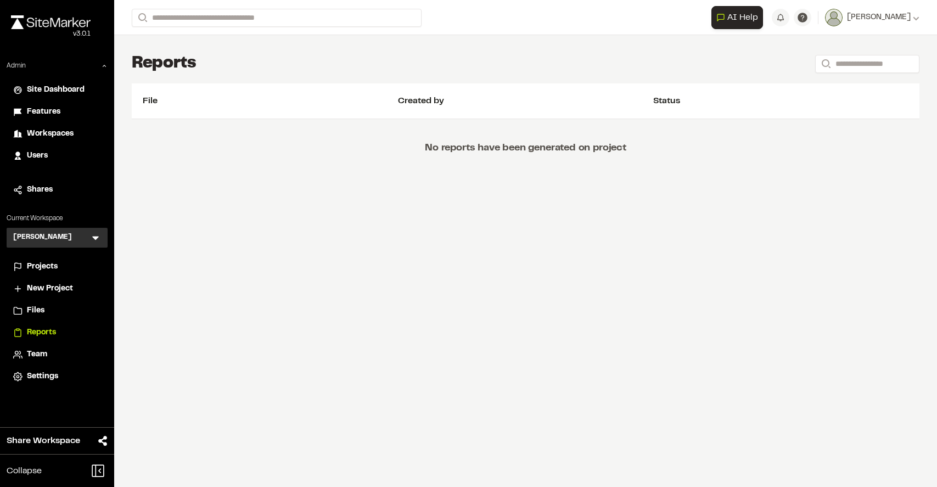
click at [37, 348] on span "Team" at bounding box center [37, 354] width 20 height 12
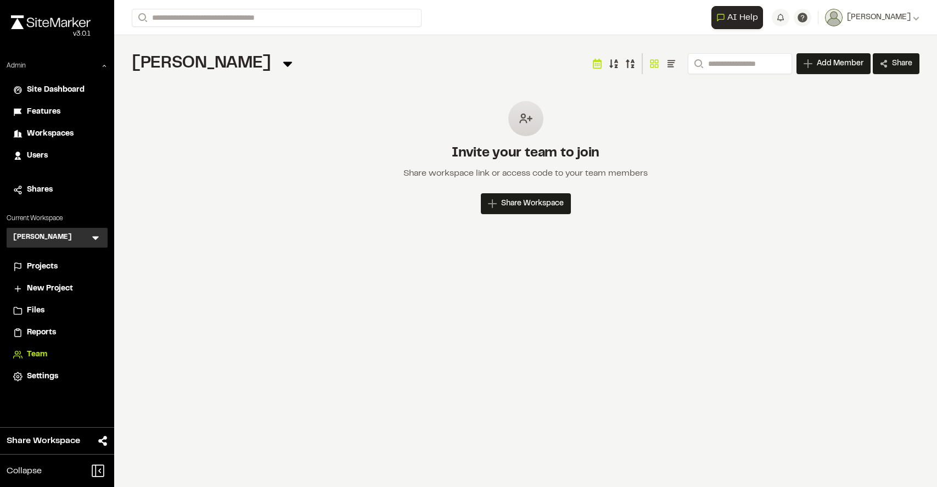
click at [38, 316] on span "Files" at bounding box center [36, 311] width 18 height 12
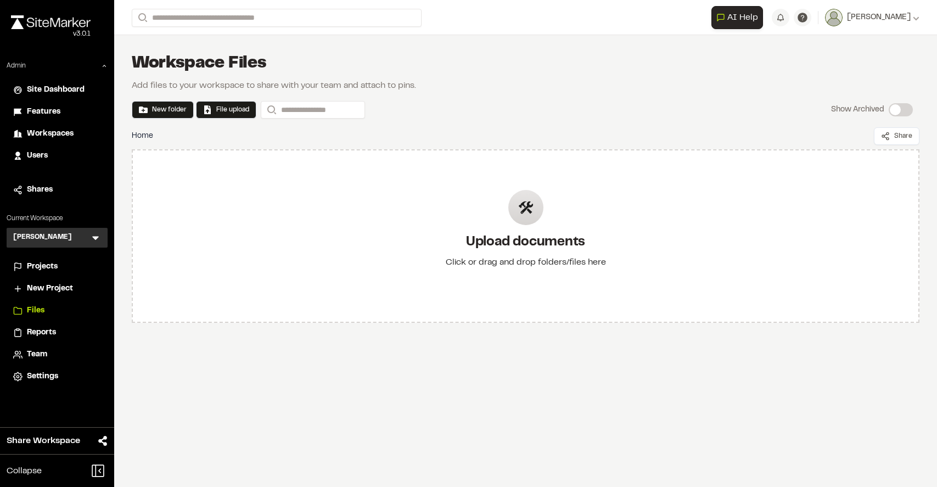
click at [46, 292] on span "New Project" at bounding box center [50, 289] width 46 height 12
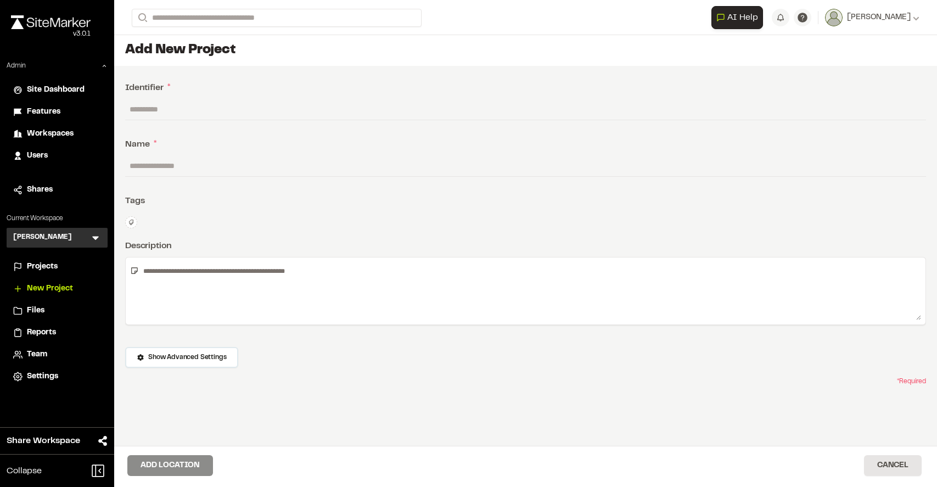
click at [44, 275] on li "Projects" at bounding box center [57, 266] width 101 height 21
click at [43, 266] on span "Projects" at bounding box center [42, 267] width 31 height 12
click at [42, 263] on span "Projects" at bounding box center [42, 267] width 31 height 12
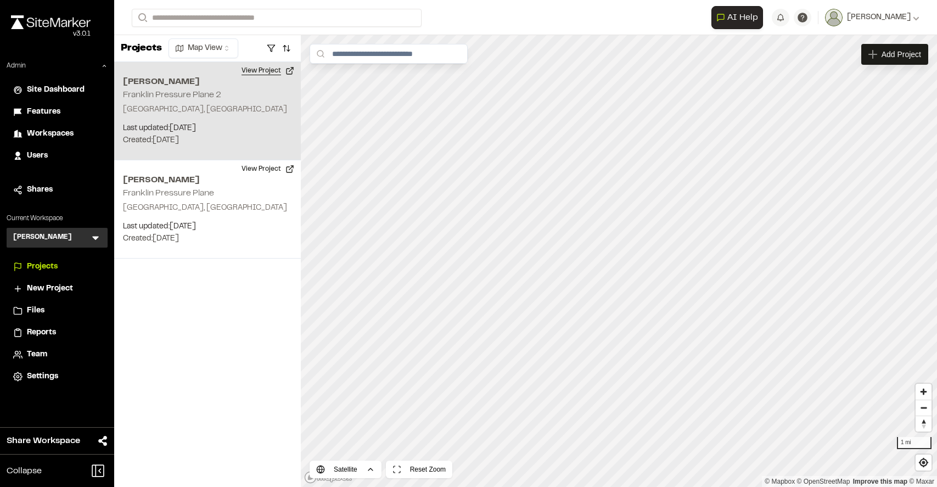
click at [257, 72] on button "View Project" at bounding box center [268, 71] width 66 height 18
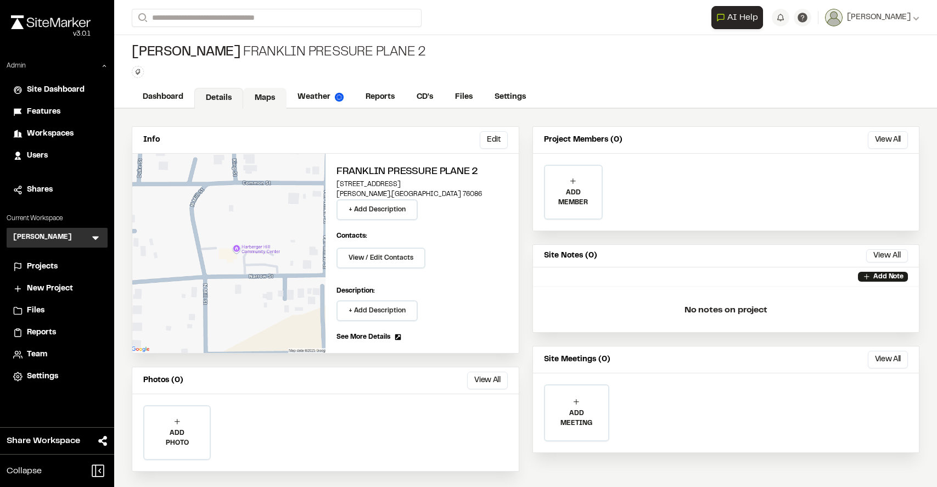
click at [260, 93] on link "Maps" at bounding box center [264, 98] width 43 height 21
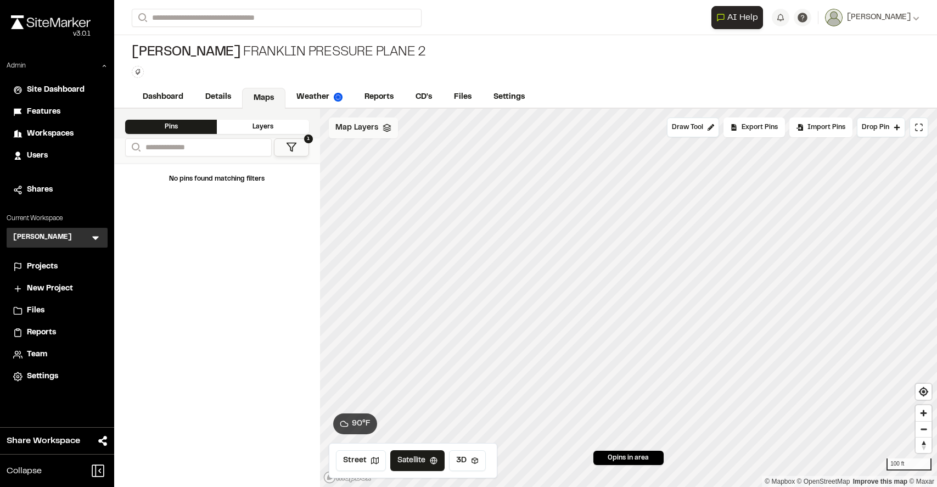
click at [374, 124] on span "Map Layers" at bounding box center [356, 128] width 43 height 12
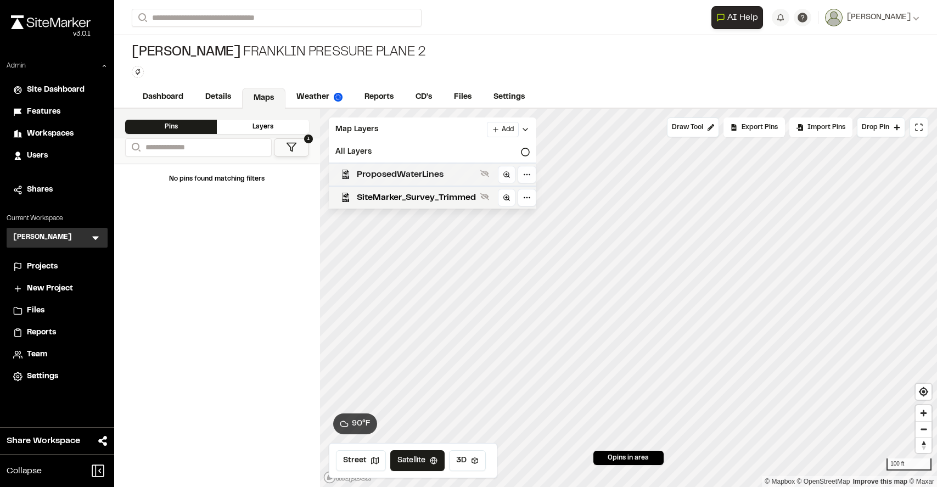
click at [373, 164] on div "ProposedWaterLines" at bounding box center [428, 173] width 216 height 23
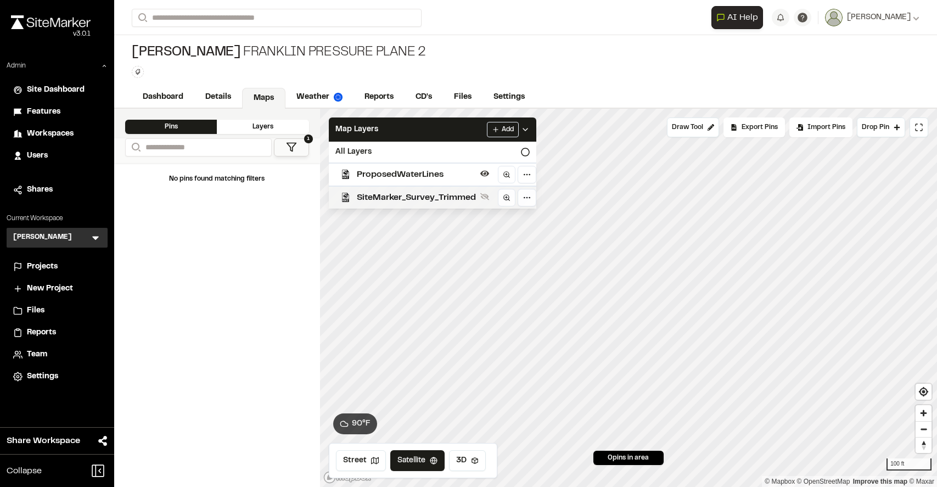
click at [374, 191] on span "SiteMarker_Survey_Trimmed" at bounding box center [416, 197] width 119 height 13
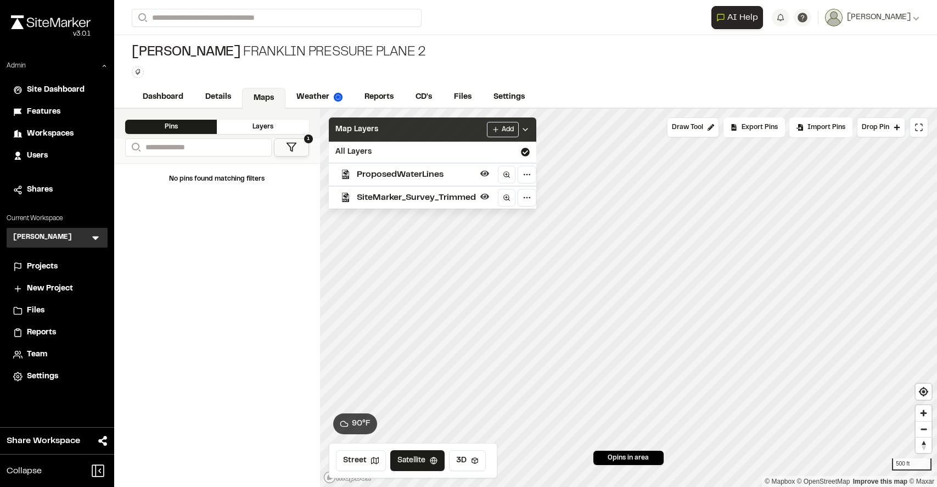
click at [523, 131] on icon at bounding box center [525, 129] width 9 height 9
